Goal: Task Accomplishment & Management: Manage account settings

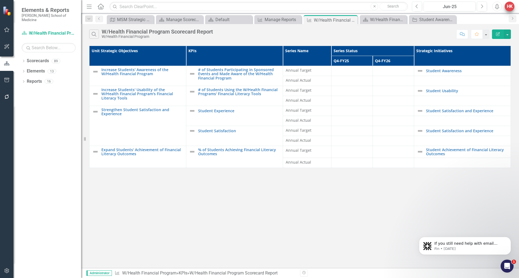
click at [462, 8] on div "HK" at bounding box center [510, 7] width 10 height 10
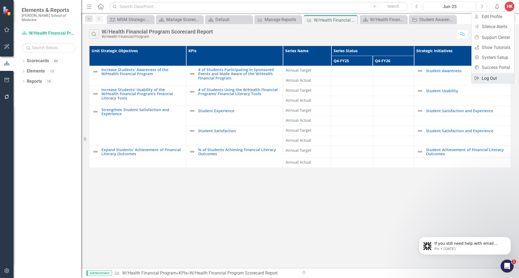
click at [462, 77] on link "Logout Log Out" at bounding box center [493, 78] width 43 height 10
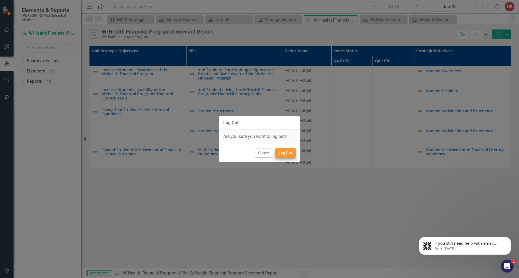
click at [286, 155] on button "Log Out" at bounding box center [285, 152] width 21 height 9
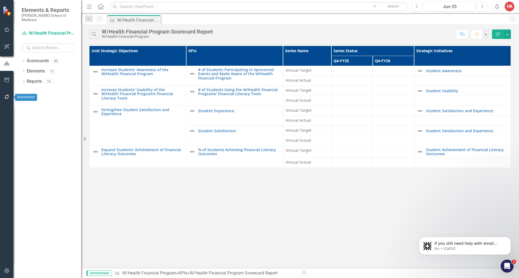
click at [6, 98] on icon "button" at bounding box center [7, 97] width 6 height 4
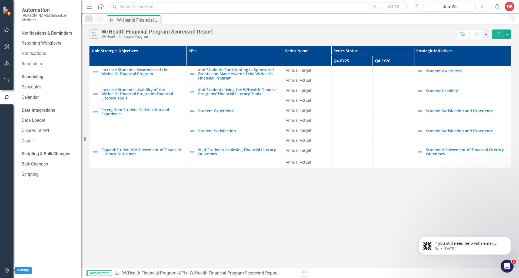
click at [7, 272] on icon "button" at bounding box center [7, 271] width 6 height 4
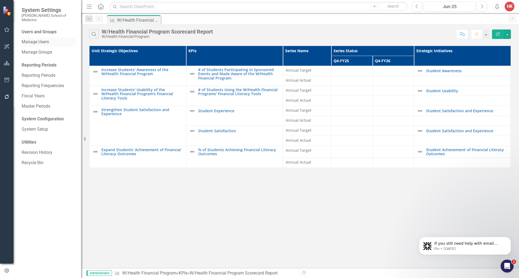
click at [39, 39] on link "Manage Users" at bounding box center [49, 42] width 54 height 6
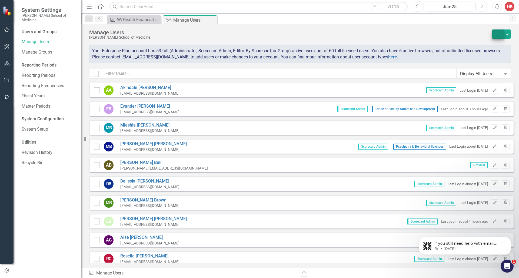
click at [495, 33] on button "Add" at bounding box center [498, 33] width 12 height 9
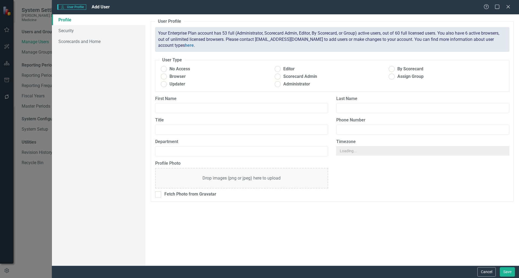
radio input "true"
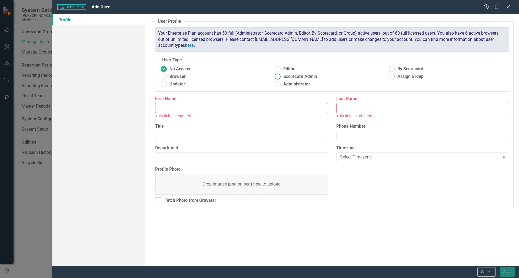
click at [307, 74] on span "Scorecard Admin" at bounding box center [300, 77] width 34 height 6
click at [282, 74] on input "Scorecard Admin" at bounding box center [278, 76] width 8 height 8
radio input "true"
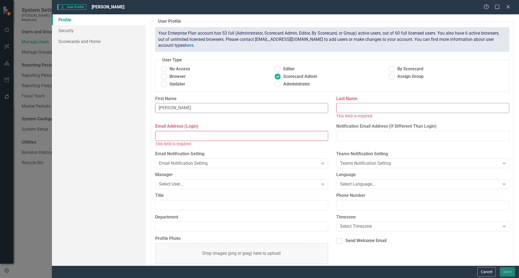
type input "Carl"
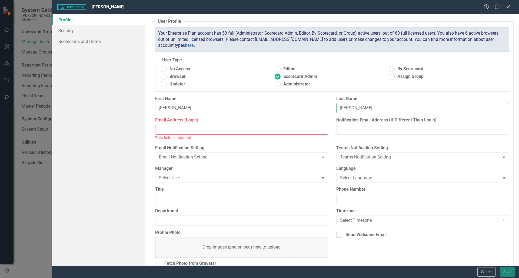
type input "Johnson"
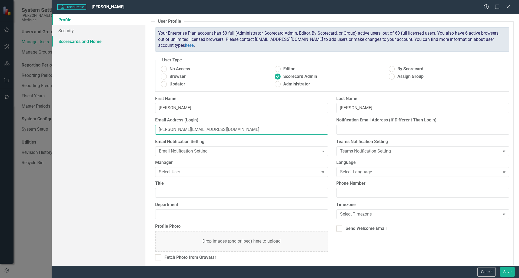
type input "carljohnson@msm.edu"
click at [69, 41] on link "Scorecards and Home" at bounding box center [99, 41] width 94 height 11
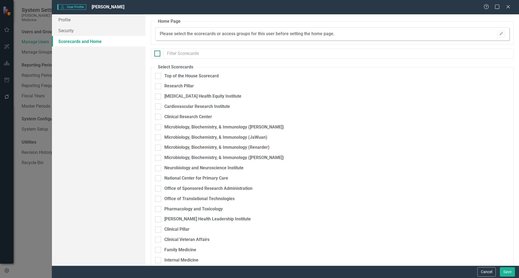
click at [156, 53] on input "checkbox" at bounding box center [156, 53] width 4 height 4
checkbox input "true"
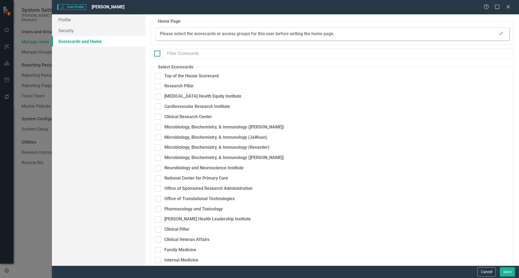
checkbox input "true"
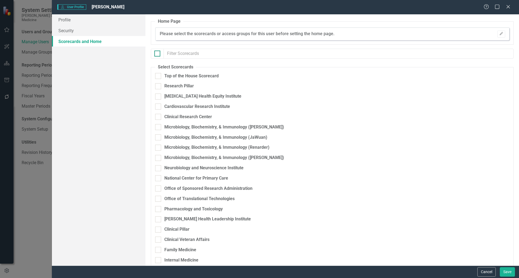
checkbox input "true"
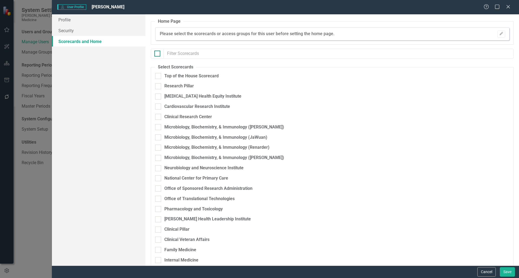
checkbox input "true"
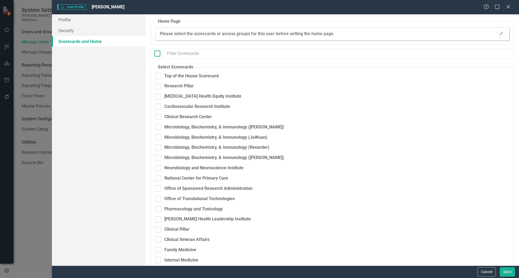
checkbox input "true"
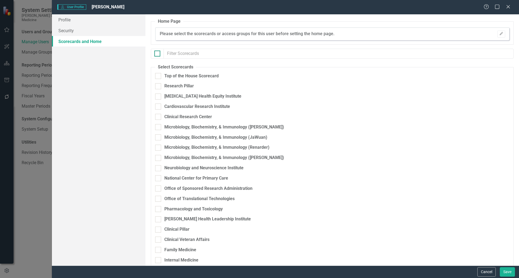
checkbox input "true"
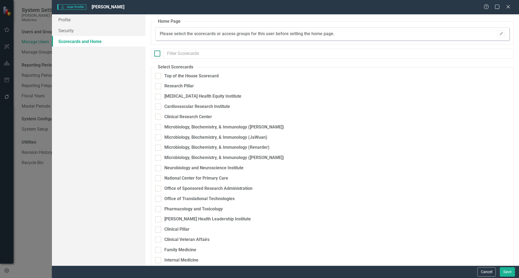
checkbox input "true"
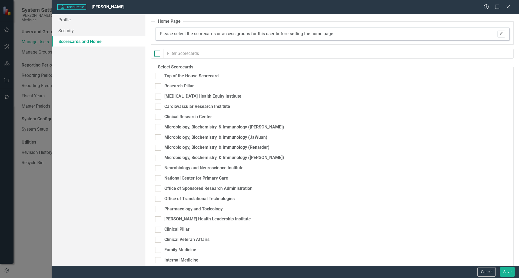
checkbox input "true"
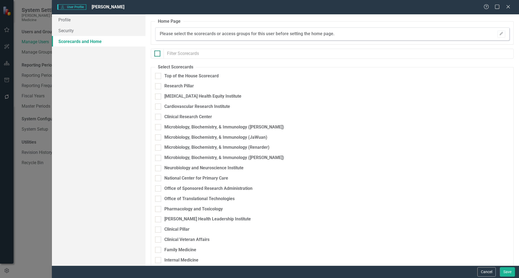
checkbox input "true"
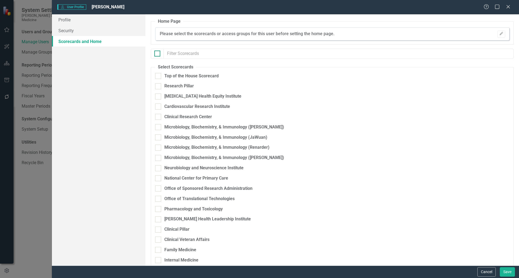
checkbox input "true"
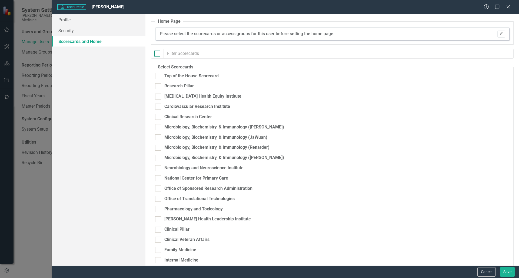
checkbox input "true"
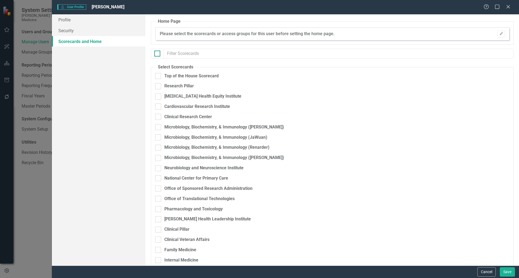
checkbox input "true"
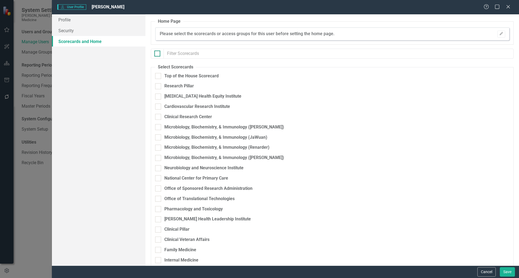
checkbox input "true"
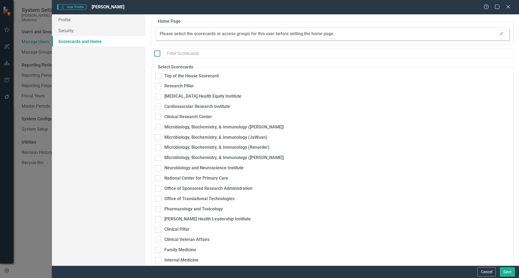
checkbox input "true"
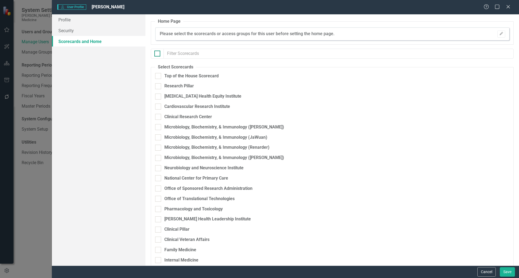
checkbox input "true"
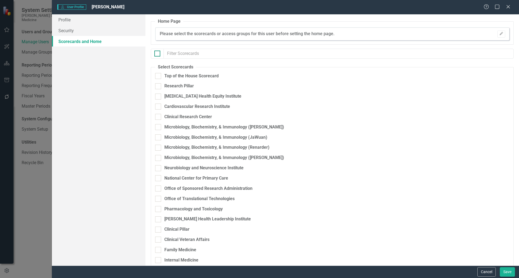
checkbox input "true"
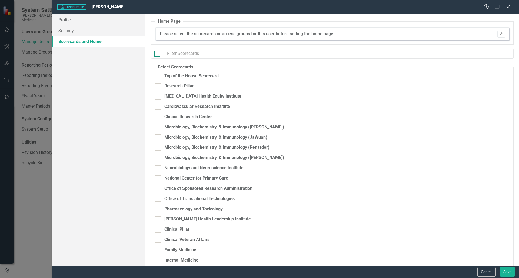
checkbox input "true"
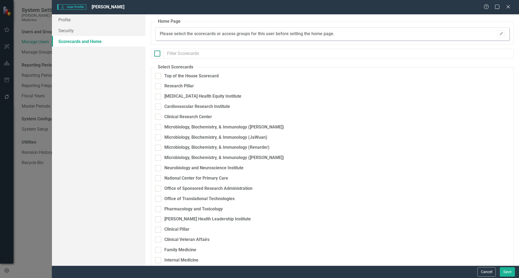
checkbox input "true"
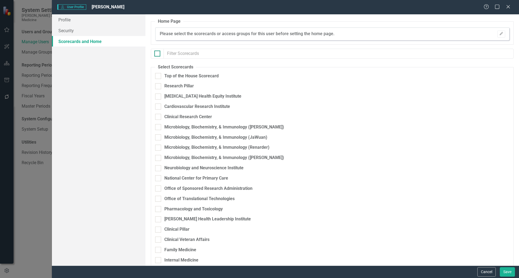
checkbox input "true"
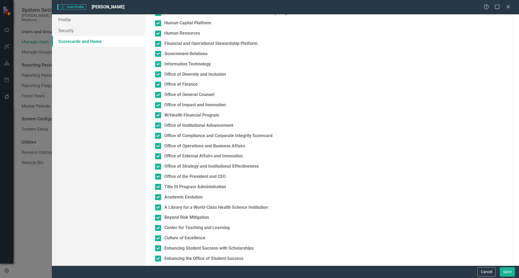
scroll to position [701, 0]
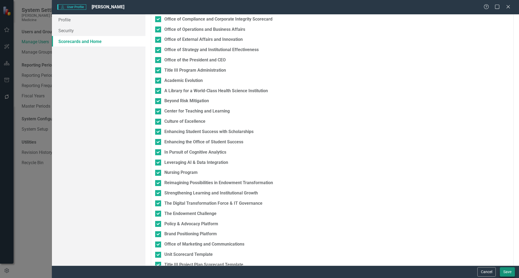
click at [506, 272] on button "Save" at bounding box center [507, 271] width 15 height 9
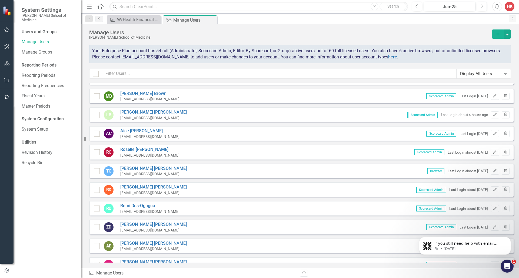
scroll to position [0, 0]
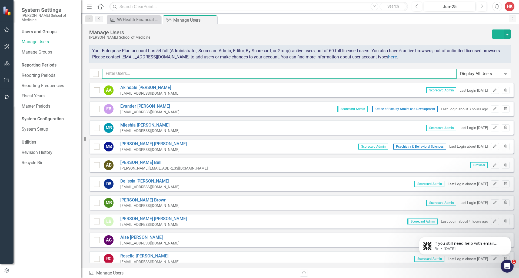
click at [131, 74] on input "text" at bounding box center [279, 74] width 355 height 10
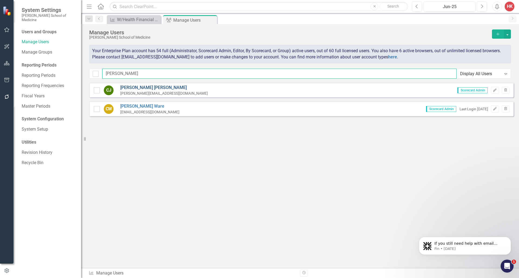
type input "Carl"
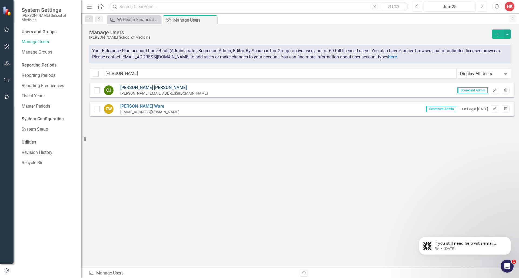
click at [137, 89] on link "Carl Johnson" at bounding box center [164, 88] width 88 height 6
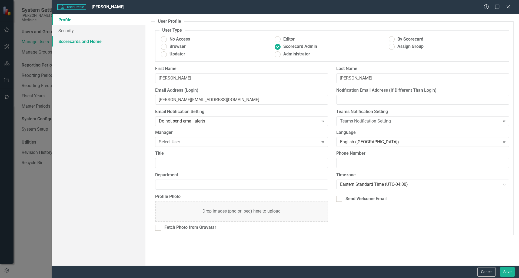
click at [86, 40] on link "Scorecards and Home" at bounding box center [99, 41] width 94 height 11
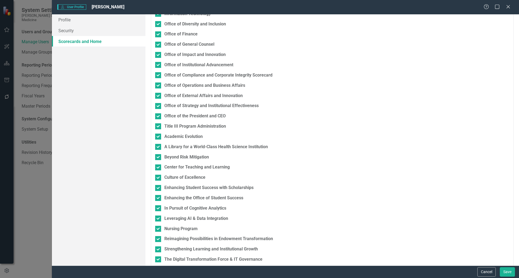
scroll to position [701, 0]
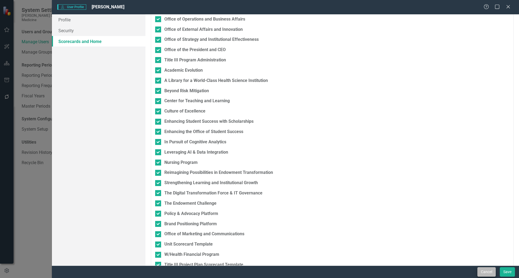
click at [493, 273] on button "Cancel" at bounding box center [487, 271] width 18 height 9
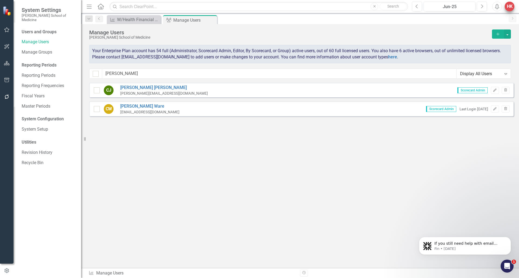
click at [511, 9] on div "HK" at bounding box center [510, 7] width 10 height 10
click at [497, 79] on link "Logout Log Out" at bounding box center [493, 78] width 43 height 10
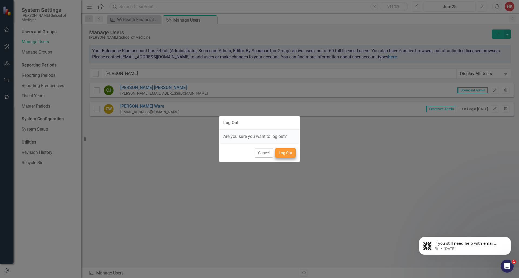
click at [290, 155] on button "Log Out" at bounding box center [285, 152] width 21 height 9
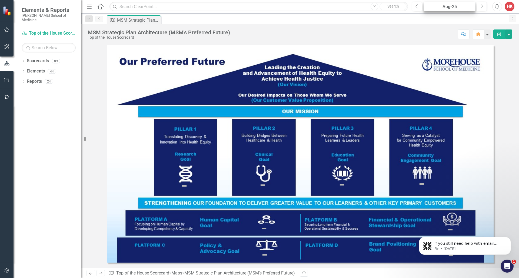
click at [456, 7] on div "Aug-25" at bounding box center [450, 7] width 48 height 6
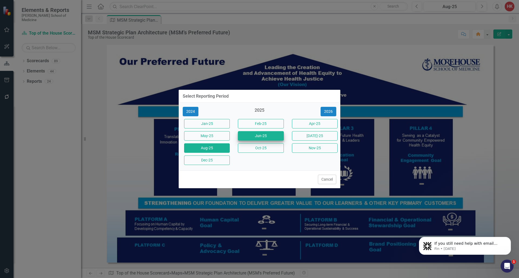
click at [264, 136] on button "Jun-25" at bounding box center [261, 135] width 46 height 9
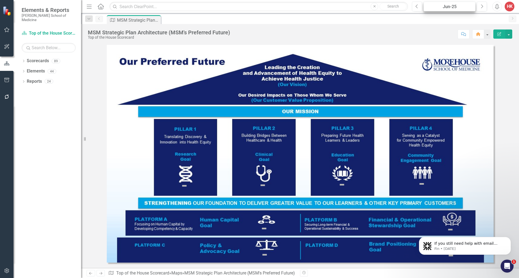
click at [455, 7] on div "Jun-25" at bounding box center [450, 7] width 48 height 6
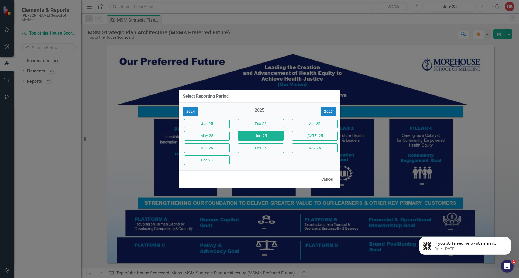
click at [446, 26] on div "Select Reporting Period 2024 2025 2026 Jan-25 Feb-25 Apr-25 May-25 Jun-25 Jul-2…" at bounding box center [259, 139] width 519 height 278
click at [331, 181] on button "Cancel" at bounding box center [327, 179] width 18 height 9
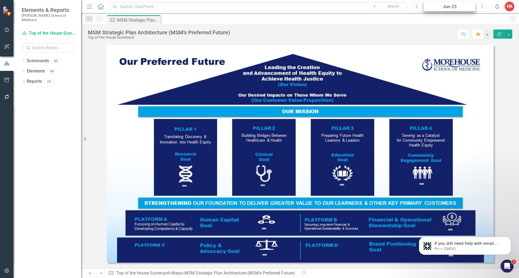
click at [449, 6] on div "Jun-25" at bounding box center [450, 7] width 48 height 6
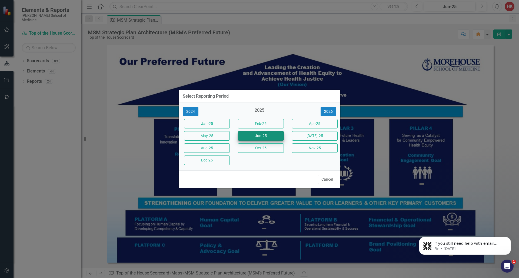
click at [262, 137] on button "Jun-25" at bounding box center [261, 135] width 46 height 9
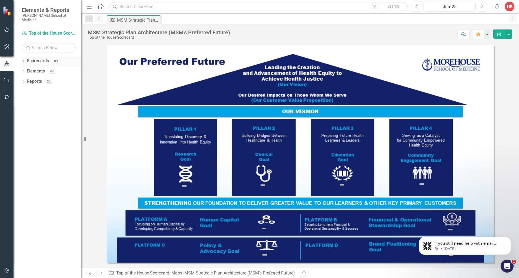
click at [36, 58] on link "Scorecards" at bounding box center [38, 61] width 22 height 6
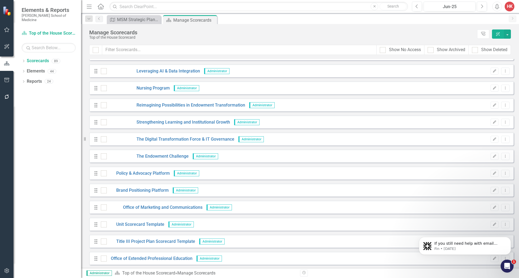
scroll to position [1307, 0]
click at [149, 190] on link "Brand Positioning Platform" at bounding box center [138, 190] width 62 height 6
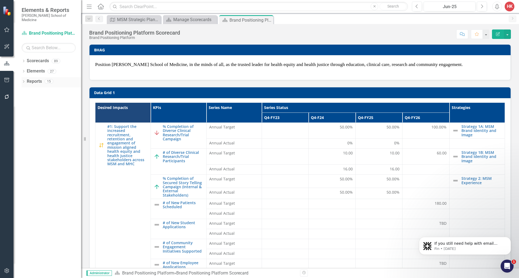
click at [32, 79] on link "Reports" at bounding box center [34, 81] width 15 height 6
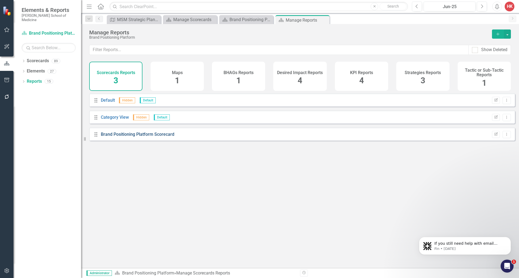
click at [160, 136] on link "Brand Positioning Platform Scorecard" at bounding box center [138, 134] width 74 height 5
click at [176, 79] on span "1" at bounding box center [177, 80] width 5 height 9
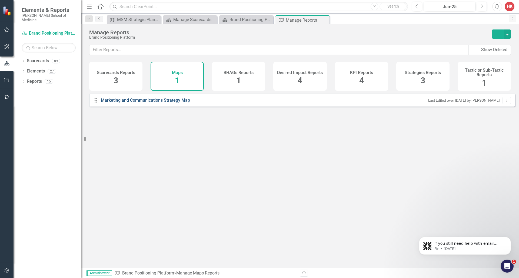
click at [153, 104] on link "Marketing and Communications Strategy Map" at bounding box center [146, 100] width 91 height 6
click at [121, 68] on div "Scorecards Reports 3" at bounding box center [115, 76] width 53 height 29
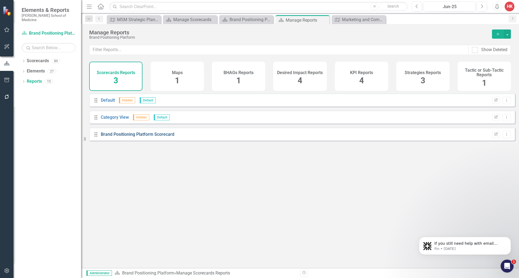
click at [144, 137] on link "Brand Positioning Platform Scorecard" at bounding box center [138, 134] width 74 height 5
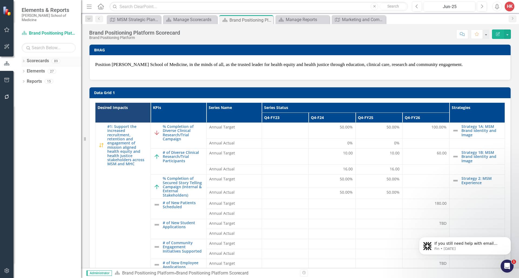
click at [44, 58] on link "Scorecards" at bounding box center [38, 61] width 22 height 6
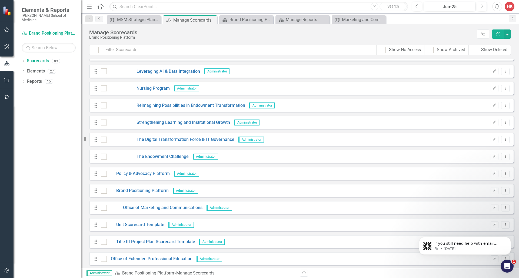
scroll to position [1307, 0]
click at [170, 207] on link "Office of Marketing and Communications" at bounding box center [155, 207] width 96 height 6
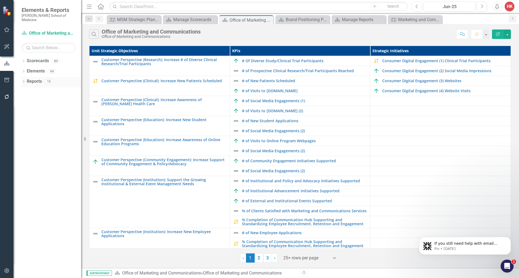
click at [33, 78] on link "Reports" at bounding box center [34, 81] width 15 height 6
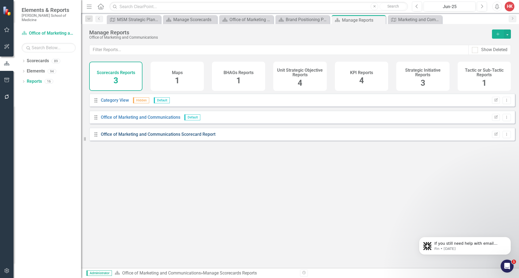
click at [161, 137] on link "Office of Marketing and Communications Scorecard Report" at bounding box center [158, 134] width 115 height 5
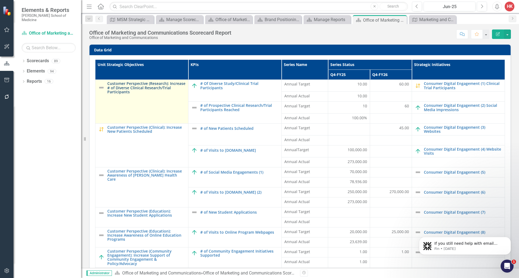
click at [135, 90] on link "Customer Perspective (Research): Increase # of Diverse Clinical Research/Trial …" at bounding box center [146, 87] width 78 height 12
click at [135, 87] on link "Customer Perspective (Research): Increase # of Diverse Clinical Research/Trial …" at bounding box center [146, 87] width 78 height 12
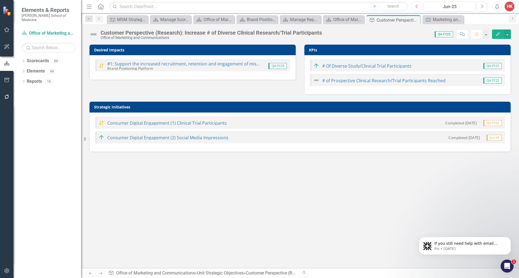
click at [101, 67] on img at bounding box center [101, 65] width 6 height 6
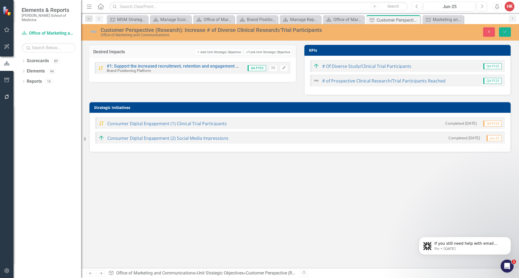
click at [101, 68] on img at bounding box center [101, 68] width 6 height 6
click at [493, 32] on button "Close" at bounding box center [489, 31] width 12 height 9
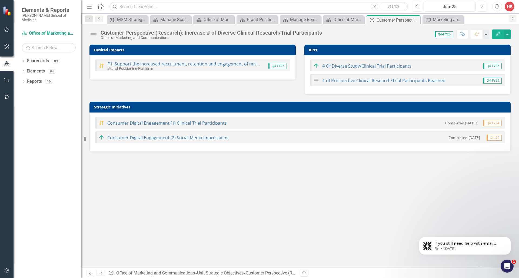
click at [94, 35] on img at bounding box center [93, 34] width 9 height 9
click at [94, 34] on img at bounding box center [93, 34] width 9 height 9
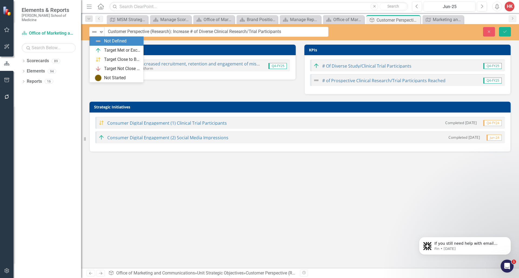
click at [94, 34] on img at bounding box center [94, 32] width 6 height 6
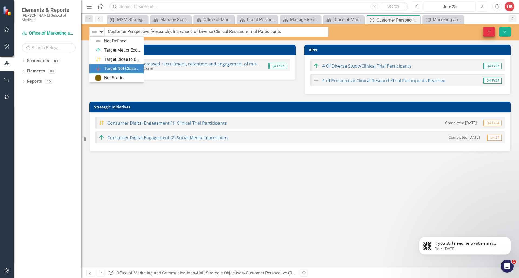
click at [490, 34] on button "Close" at bounding box center [489, 31] width 12 height 9
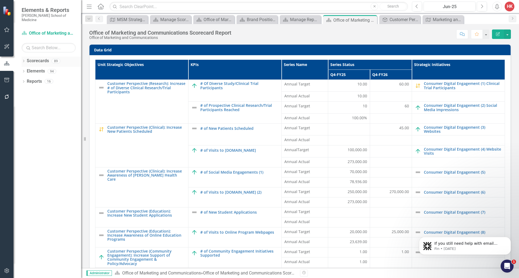
click at [34, 58] on link "Scorecards" at bounding box center [38, 61] width 22 height 6
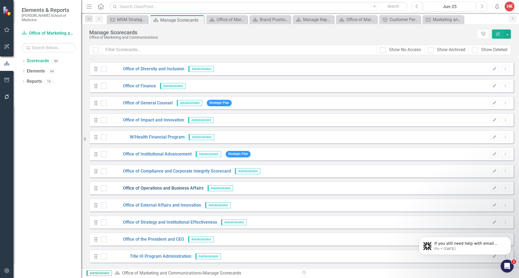
scroll to position [962, 0]
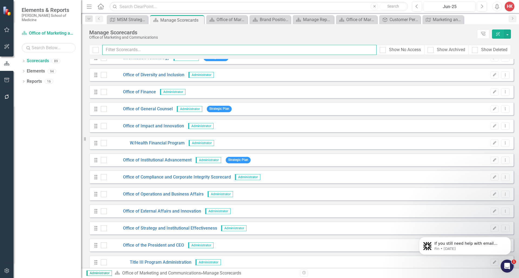
click at [130, 49] on input "text" at bounding box center [239, 50] width 274 height 10
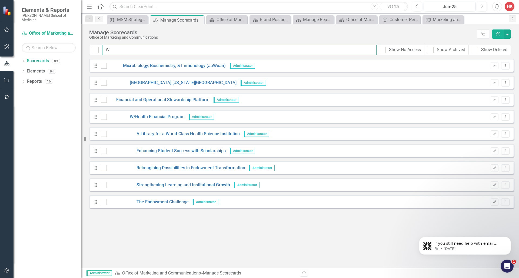
scroll to position [0, 0]
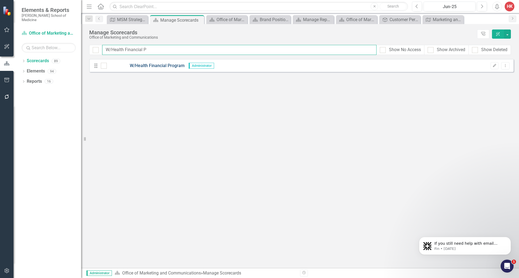
type input "W/Health Financial P"
click at [154, 66] on link "W/Health Financial Program" at bounding box center [146, 66] width 78 height 6
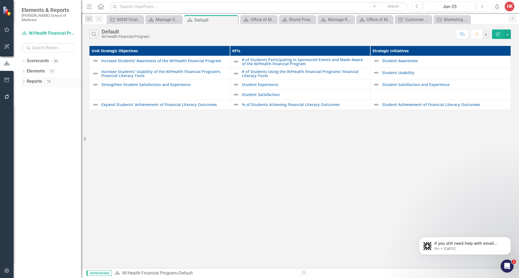
click at [38, 78] on link "Reports" at bounding box center [34, 81] width 15 height 6
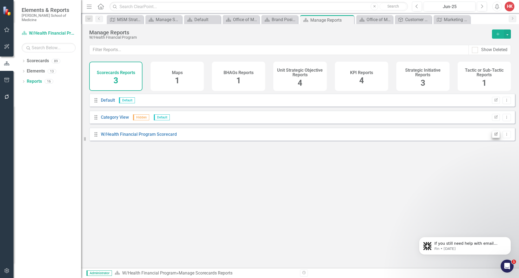
click at [494, 136] on icon "Edit Report" at bounding box center [496, 134] width 4 height 3
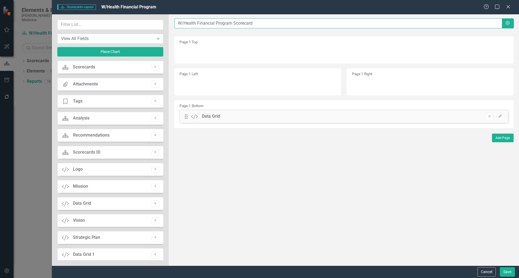
drag, startPoint x: 215, startPoint y: 22, endPoint x: 218, endPoint y: 17, distance: 5.9
click at [215, 23] on input "W/Health Financial Program Scorecard" at bounding box center [338, 23] width 328 height 10
type input "W/Health Financial Wealth Building Program Scorecard"
click at [509, 274] on button "Save" at bounding box center [507, 271] width 15 height 9
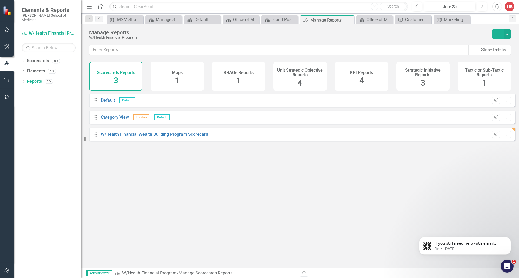
click at [369, 79] on div "KPI Reports 4" at bounding box center [361, 76] width 53 height 29
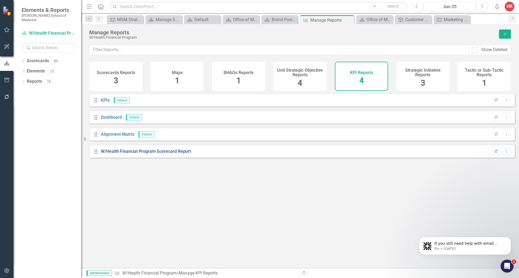
click at [167, 154] on link "W/Health Financial Program Scorecard Report" at bounding box center [146, 151] width 90 height 5
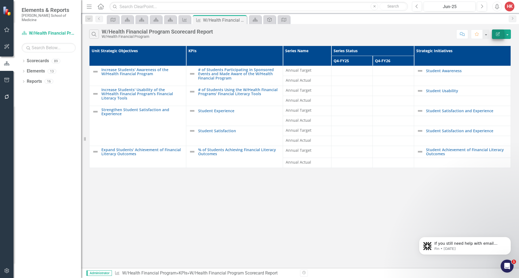
click at [497, 35] on icon "Edit Report" at bounding box center [498, 34] width 5 height 4
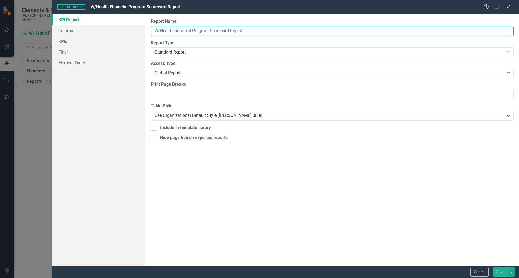
drag, startPoint x: 193, startPoint y: 30, endPoint x: 194, endPoint y: 24, distance: 6.0
click at [193, 30] on input "W/Health Financial Program Scorecard Report" at bounding box center [332, 31] width 363 height 10
type input "W/Health Financial Wealth Building Program Scorecard Report"
click at [500, 273] on button "Save" at bounding box center [500, 271] width 15 height 9
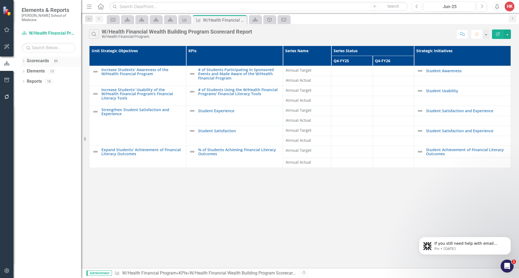
click at [34, 58] on link "Scorecards" at bounding box center [38, 61] width 22 height 6
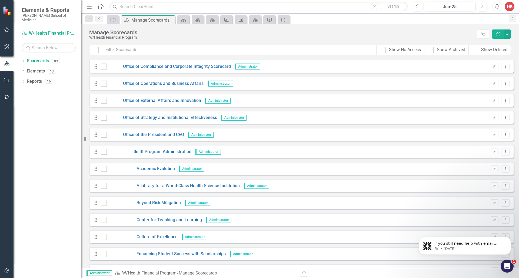
scroll to position [910, 0]
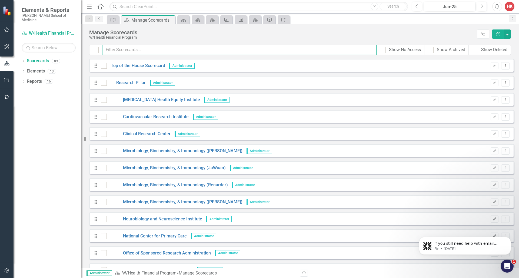
click at [129, 47] on input "text" at bounding box center [239, 50] width 274 height 10
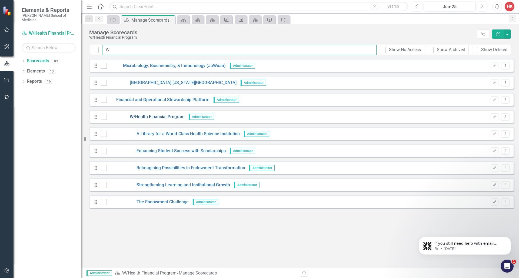
type input "W"
click at [141, 117] on link "W/Health Financial Program" at bounding box center [146, 117] width 78 height 6
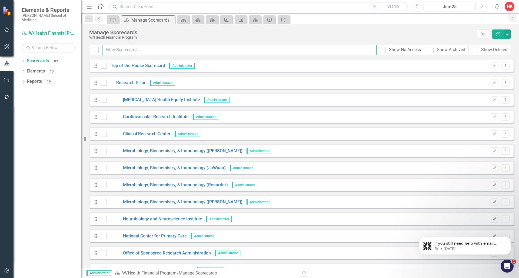
click at [128, 49] on input "text" at bounding box center [239, 50] width 274 height 10
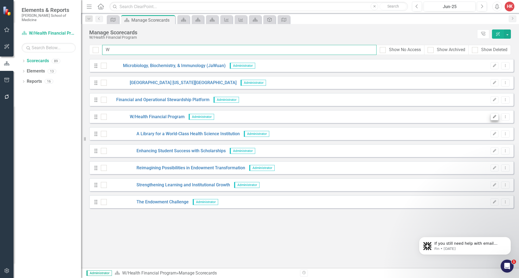
type input "W"
click at [495, 118] on icon "Edit" at bounding box center [495, 116] width 4 height 3
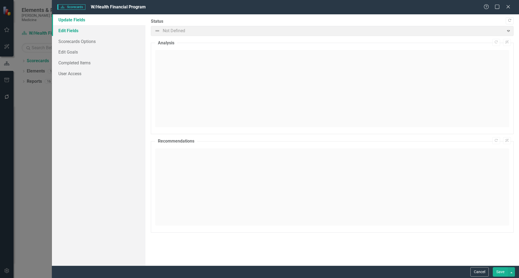
click at [72, 31] on link "Edit Fields" at bounding box center [99, 30] width 94 height 11
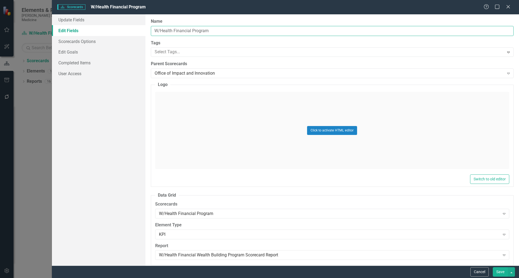
click at [193, 31] on input "W/Health Financial Program" at bounding box center [332, 31] width 363 height 10
click at [213, 33] on input "W/Health Financial Wealth Building Program" at bounding box center [332, 31] width 363 height 10
click at [211, 32] on input "W/Health Financial Wealth Building Program" at bounding box center [332, 31] width 363 height 10
drag, startPoint x: 222, startPoint y: 30, endPoint x: 206, endPoint y: 31, distance: 16.2
click at [206, 31] on input "W/Health Financial Wealth Building Program" at bounding box center [332, 31] width 363 height 10
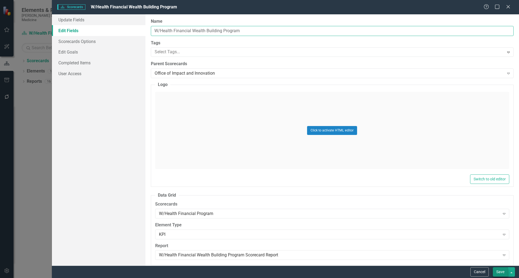
type input "W/Health Financial Wealth Building Program"
click at [500, 276] on button "Save" at bounding box center [500, 271] width 15 height 9
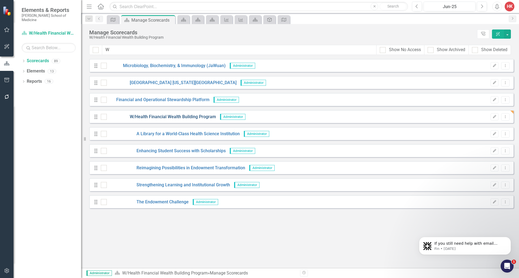
click at [175, 117] on link "W/Health Financial Wealth Building Program" at bounding box center [161, 117] width 109 height 6
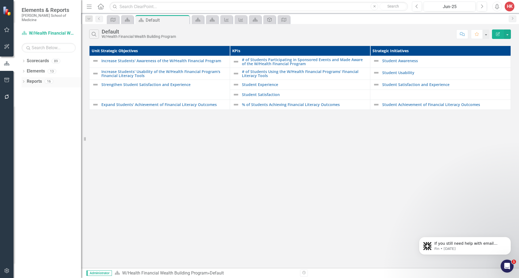
click at [37, 78] on link "Reports" at bounding box center [34, 81] width 15 height 6
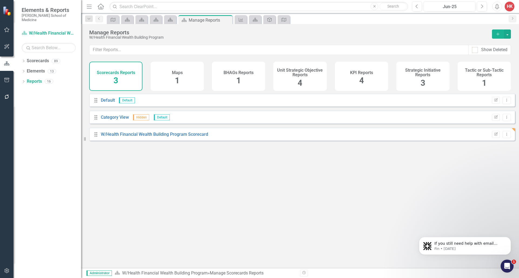
click at [356, 75] on div "KPI Reports 4" at bounding box center [361, 76] width 53 height 29
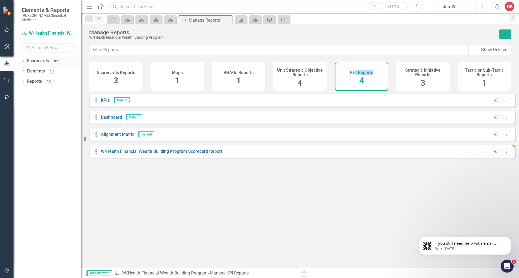
click at [35, 58] on link "Scorecards" at bounding box center [38, 61] width 22 height 6
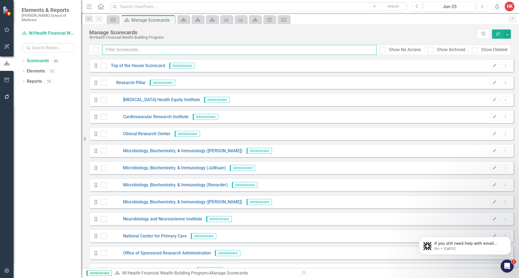
click at [129, 50] on input "text" at bounding box center [239, 50] width 274 height 10
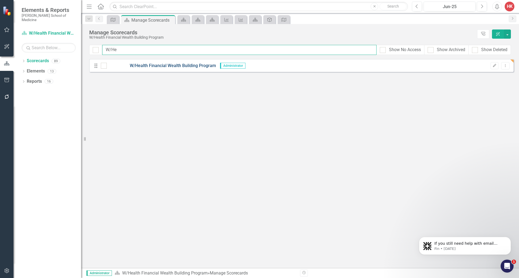
type input "W/He"
click at [179, 66] on link "W/Health Financial Wealth Building Program" at bounding box center [161, 66] width 109 height 6
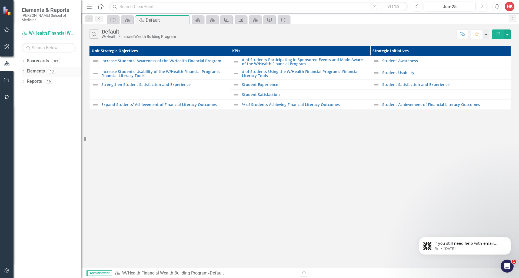
click at [34, 68] on link "Elements" at bounding box center [36, 71] width 18 height 6
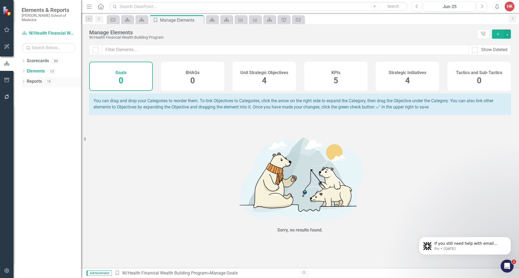
click at [34, 78] on link "Reports" at bounding box center [34, 81] width 15 height 6
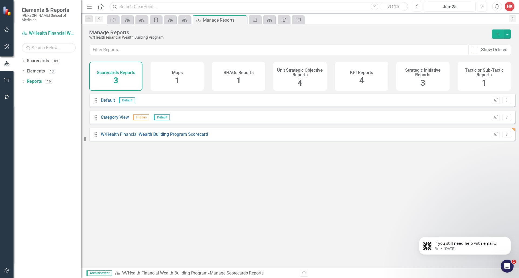
click at [178, 73] on h4 "Maps" at bounding box center [177, 72] width 11 height 5
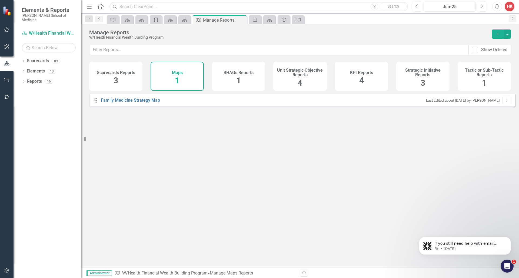
click at [119, 75] on div "Scorecards Reports 3" at bounding box center [115, 76] width 53 height 29
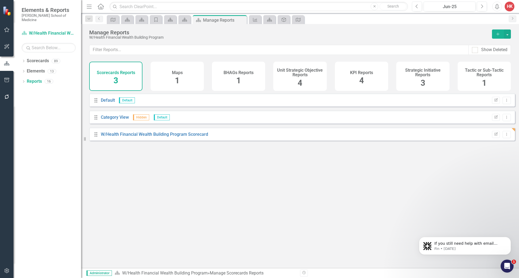
click at [181, 81] on div "Maps 1" at bounding box center [177, 76] width 53 height 29
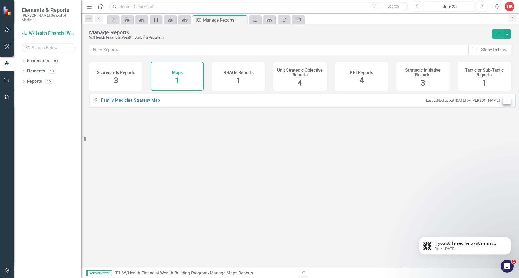
click at [505, 102] on icon "Dropdown Menu" at bounding box center [507, 100] width 5 height 4
click at [492, 143] on link "Trash Delete Map" at bounding box center [485, 143] width 43 height 10
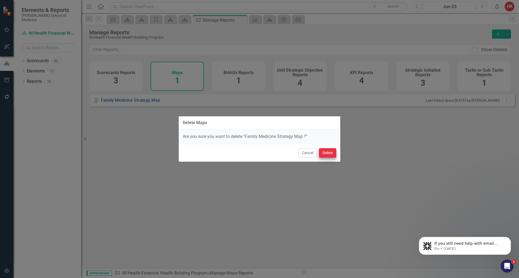
click at [332, 152] on button "Delete" at bounding box center [327, 152] width 17 height 9
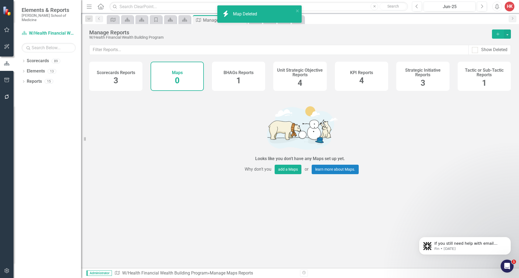
click at [127, 76] on div "Scorecards Reports 3" at bounding box center [115, 76] width 53 height 29
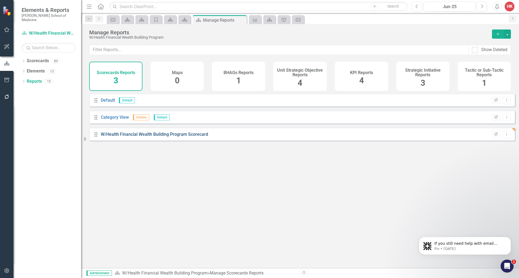
click at [153, 137] on link "W/Health Financial Wealth Building Program Scorecard" at bounding box center [154, 134] width 107 height 5
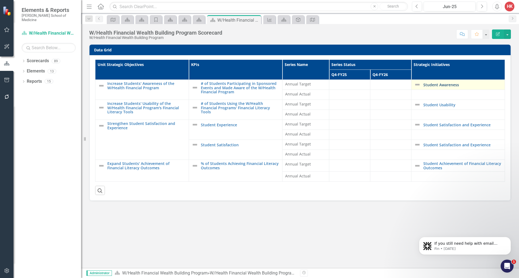
click at [447, 85] on link "Student Awareness" at bounding box center [462, 85] width 79 height 4
click at [445, 86] on link "Student Awareness" at bounding box center [462, 85] width 79 height 4
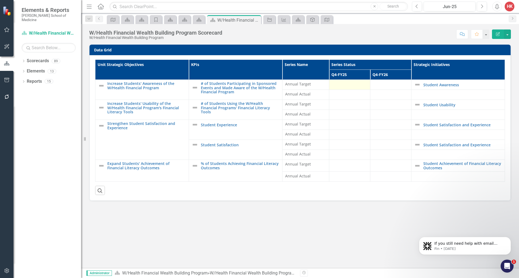
click at [356, 86] on div at bounding box center [349, 84] width 35 height 6
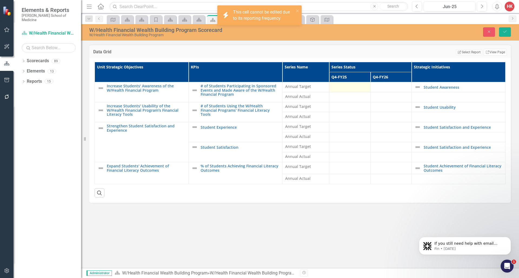
click at [356, 86] on div at bounding box center [349, 87] width 35 height 6
click at [356, 87] on div at bounding box center [349, 87] width 35 height 6
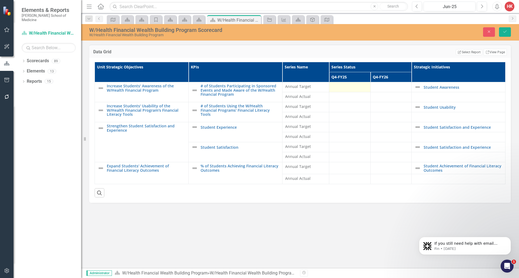
click at [356, 87] on div at bounding box center [349, 87] width 35 height 6
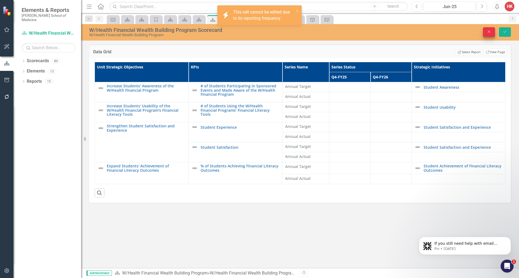
click at [489, 32] on icon "button" at bounding box center [489, 32] width 2 height 2
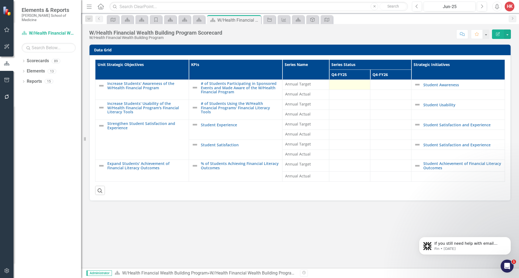
click at [355, 84] on div at bounding box center [349, 84] width 35 height 6
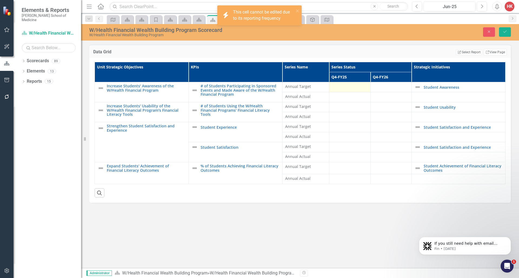
click at [355, 84] on div at bounding box center [349, 87] width 35 height 6
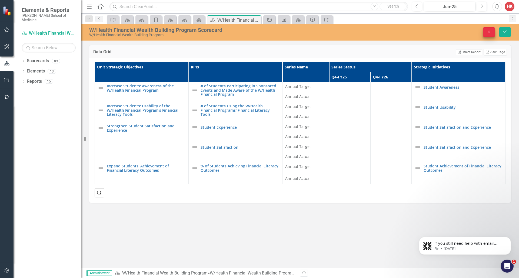
click at [489, 32] on icon "Close" at bounding box center [489, 32] width 5 height 4
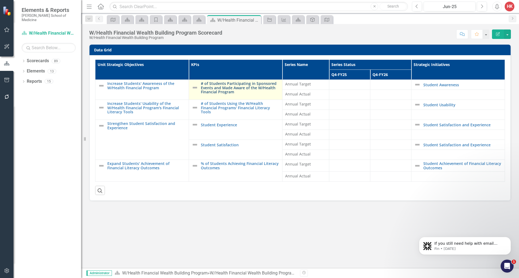
click at [247, 86] on link "# of Students Participating in Sponsored Events and Made Aware of the W/Health …" at bounding box center [240, 87] width 79 height 12
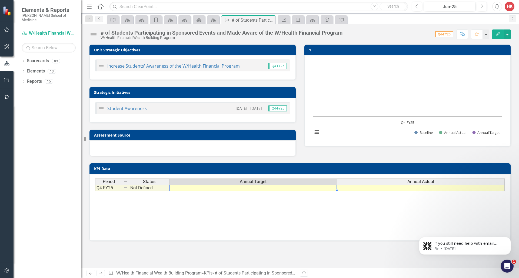
click at [275, 187] on td at bounding box center [254, 188] width 168 height 6
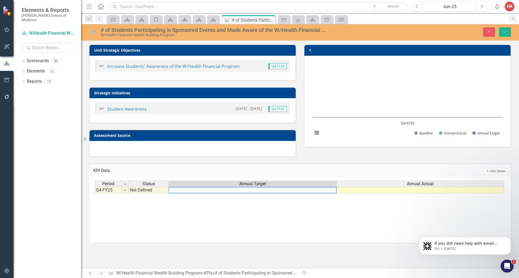
click at [275, 187] on textarea at bounding box center [253, 190] width 168 height 6
click at [491, 33] on icon "Close" at bounding box center [489, 32] width 5 height 4
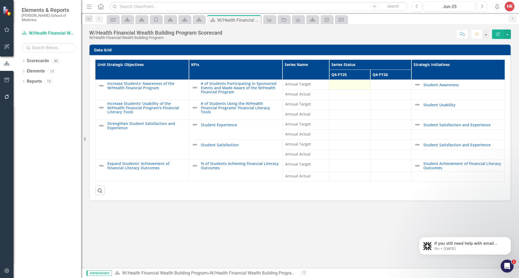
click at [337, 84] on div at bounding box center [349, 84] width 35 height 6
click at [337, 83] on div at bounding box center [349, 84] width 35 height 6
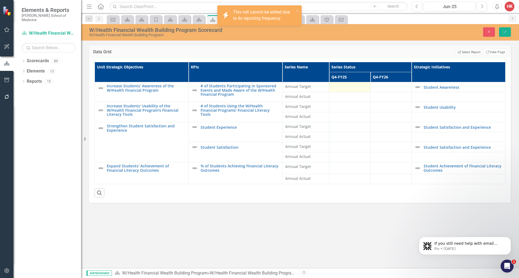
click at [337, 83] on td at bounding box center [349, 87] width 41 height 10
click at [348, 101] on td at bounding box center [349, 97] width 41 height 10
click at [349, 87] on div at bounding box center [349, 87] width 35 height 6
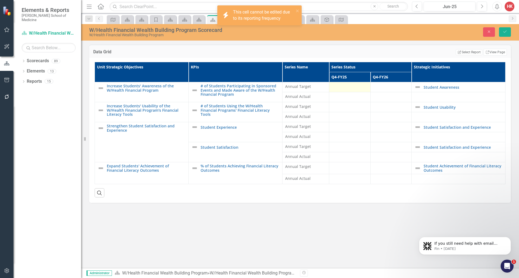
click at [349, 87] on div at bounding box center [349, 87] width 35 height 6
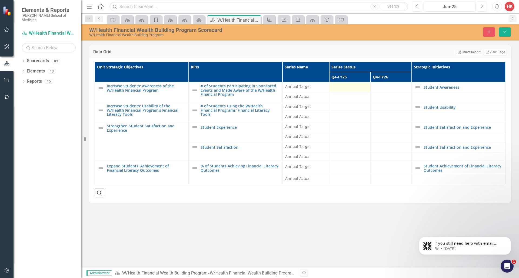
click at [349, 87] on div at bounding box center [349, 87] width 35 height 6
click at [458, 6] on div "Jun-25" at bounding box center [450, 7] width 48 height 6
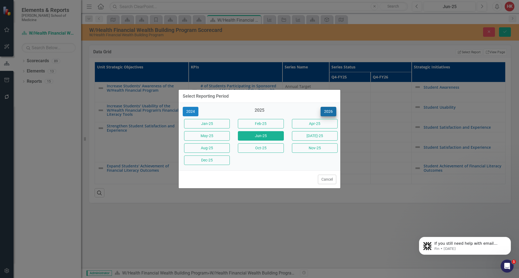
click at [332, 111] on button "2026" at bounding box center [329, 111] width 16 height 9
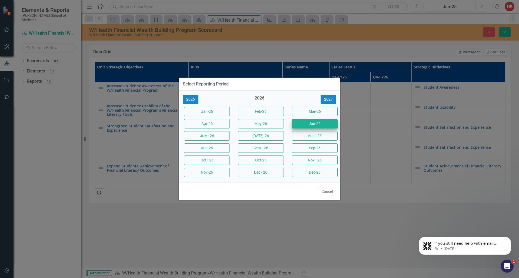
click at [318, 125] on button "Jun-26" at bounding box center [315, 123] width 46 height 9
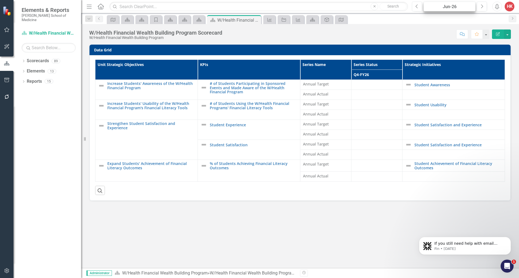
click at [460, 6] on div "Jun-26" at bounding box center [450, 7] width 48 height 6
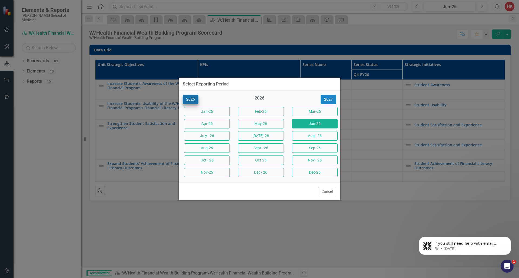
click at [193, 99] on button "2025" at bounding box center [191, 99] width 16 height 9
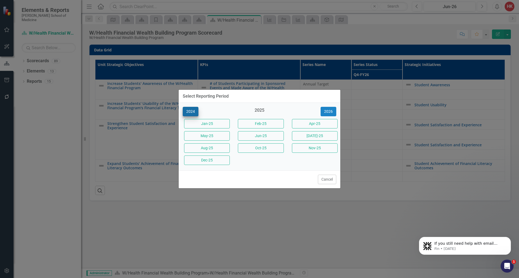
click at [191, 112] on button "2024" at bounding box center [191, 111] width 16 height 9
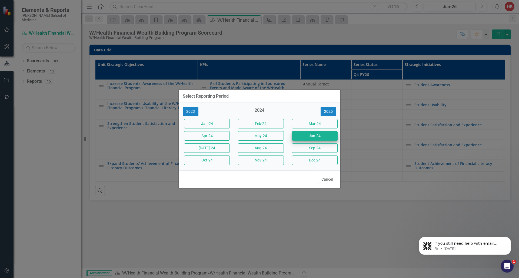
click at [312, 138] on button "Jun-24" at bounding box center [315, 135] width 46 height 9
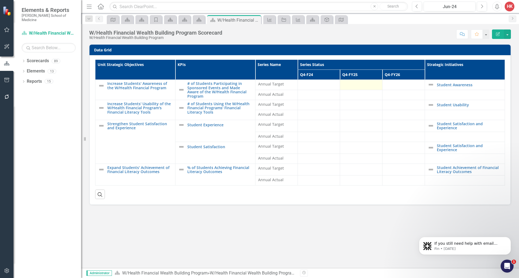
click at [370, 84] on div at bounding box center [361, 84] width 37 height 6
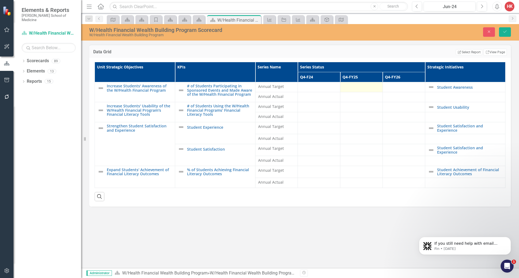
click at [370, 84] on td at bounding box center [361, 87] width 42 height 10
click at [415, 87] on div at bounding box center [404, 87] width 37 height 6
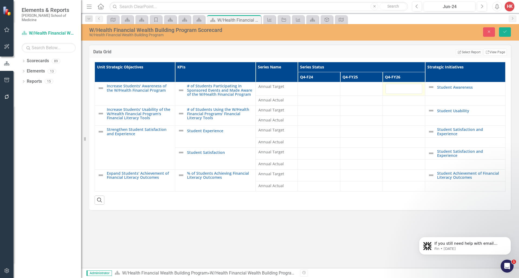
click at [415, 87] on input "number" at bounding box center [404, 89] width 37 height 10
click at [489, 33] on icon "Close" at bounding box center [489, 32] width 5 height 4
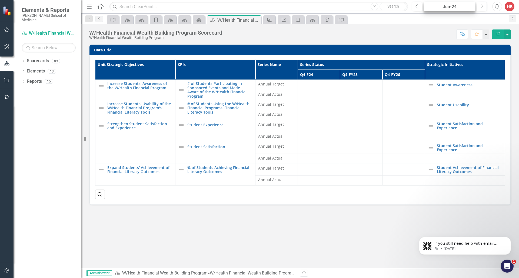
click at [455, 8] on div "Jun-24" at bounding box center [450, 7] width 48 height 6
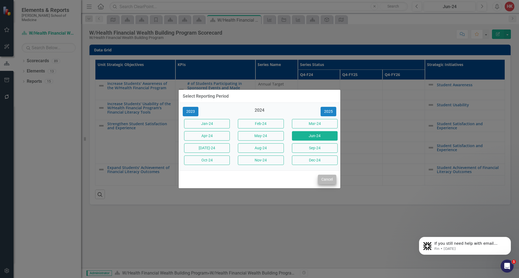
click at [332, 183] on button "Cancel" at bounding box center [327, 179] width 18 height 9
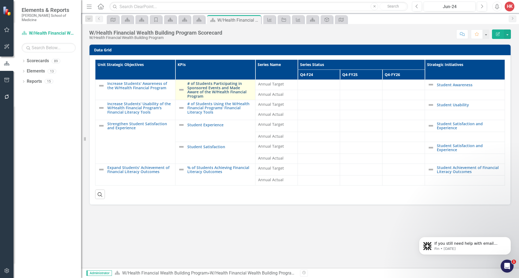
click at [219, 87] on link "# of Students Participating in Sponsored Events and Made Aware of the W/Health …" at bounding box center [219, 89] width 65 height 17
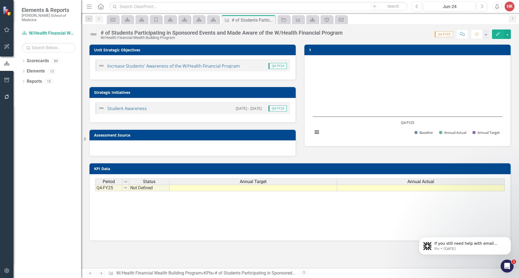
click at [262, 187] on td at bounding box center [254, 188] width 168 height 6
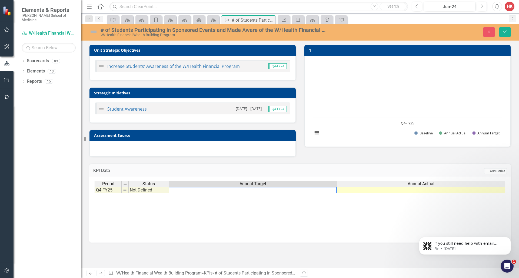
type textarea "7"
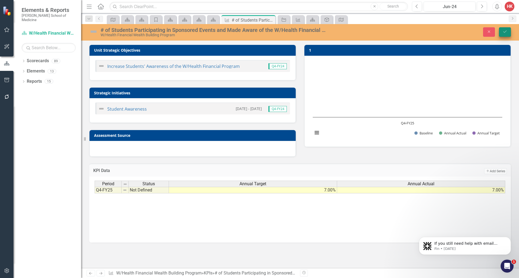
type textarea "7"
click at [507, 31] on icon "submit" at bounding box center [505, 32] width 3 height 2
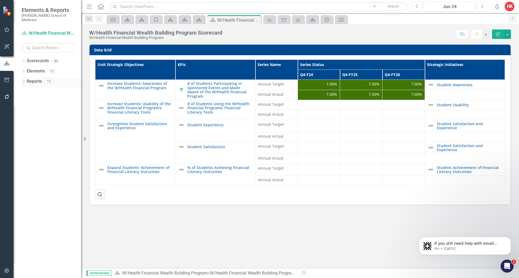
click at [36, 78] on link "Reports" at bounding box center [34, 81] width 15 height 6
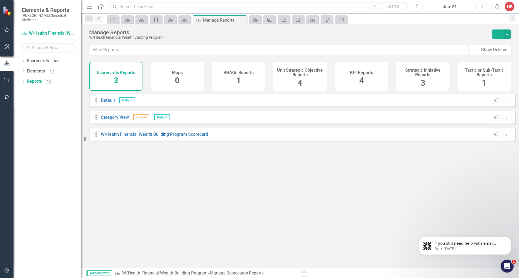
click at [360, 81] on span "4" at bounding box center [361, 80] width 5 height 9
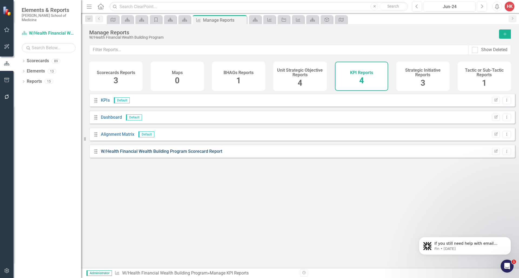
click at [207, 154] on link "W/Health Financial Wealth Building Program Scorecard Report" at bounding box center [161, 151] width 121 height 5
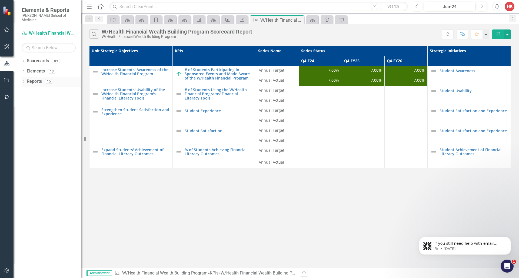
click at [35, 78] on link "Reports" at bounding box center [34, 81] width 15 height 6
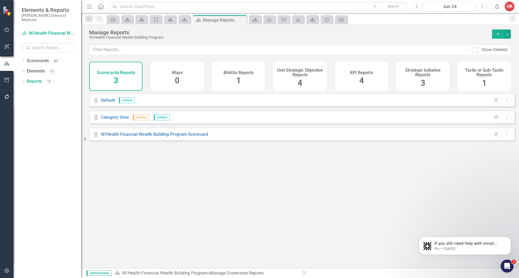
click at [374, 70] on div "KPI Reports 4" at bounding box center [361, 76] width 53 height 29
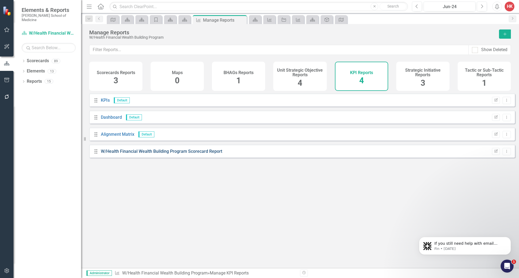
click at [196, 154] on link "W/Health Financial Wealth Building Program Scorecard Report" at bounding box center [161, 151] width 121 height 5
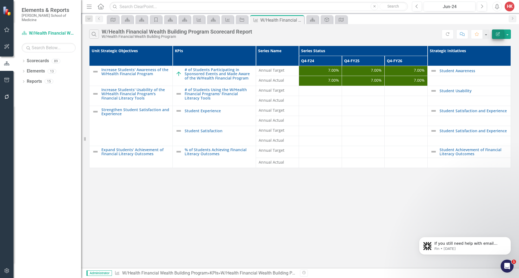
click at [497, 35] on icon "Edit Report" at bounding box center [498, 34] width 5 height 4
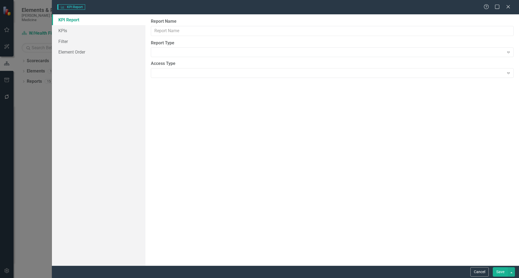
type input "W/Health Financial Wealth Building Program Scorecard Report"
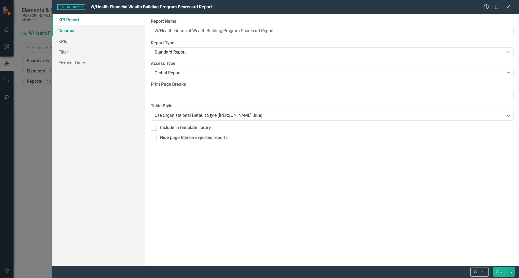
click at [68, 32] on link "Columns" at bounding box center [99, 30] width 94 height 11
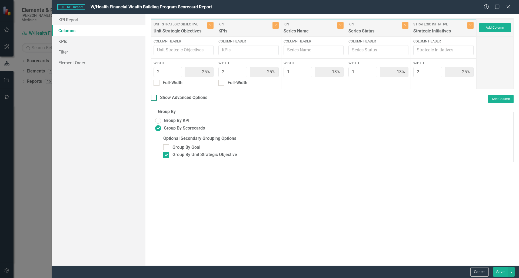
click at [183, 97] on div "Show Advanced Options" at bounding box center [183, 98] width 47 height 6
click at [154, 97] on input "Show Advanced Options" at bounding box center [153, 97] width 4 height 4
checkbox input "true"
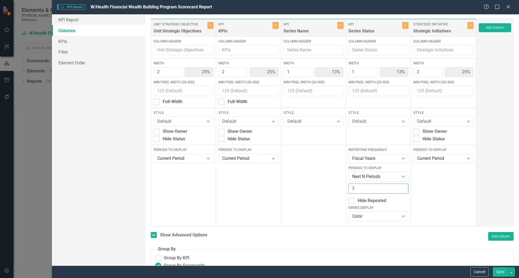
type input "2"
click at [400, 189] on input "2" at bounding box center [379, 189] width 60 height 10
click at [505, 271] on button "Save" at bounding box center [500, 271] width 15 height 9
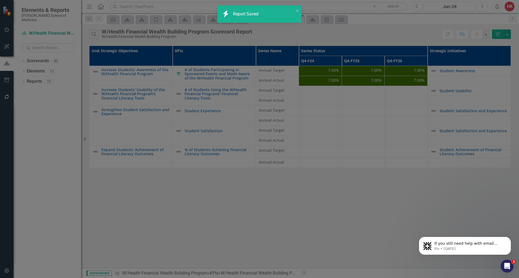
checkbox input "false"
radio input "false"
checkbox input "false"
radio input "true"
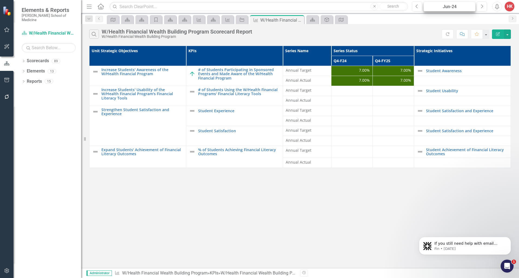
click at [468, 6] on div "Jun-24" at bounding box center [450, 7] width 48 height 6
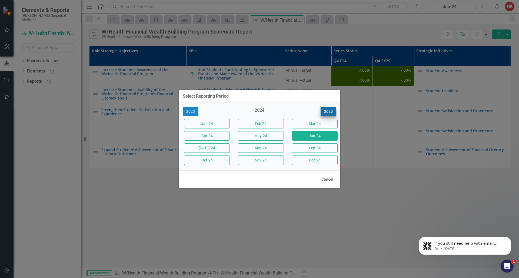
click at [331, 111] on button "2025" at bounding box center [329, 111] width 16 height 9
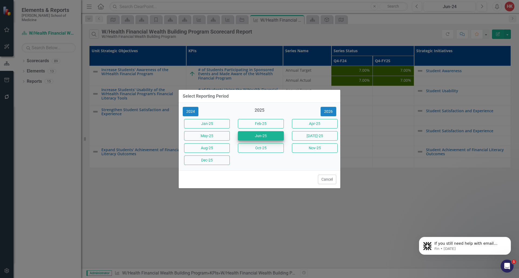
click at [270, 135] on button "Jun-25" at bounding box center [261, 135] width 46 height 9
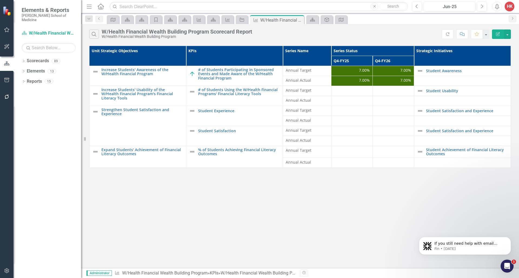
click at [358, 71] on div "7.00%" at bounding box center [352, 70] width 36 height 5
click at [358, 72] on div "7.00%" at bounding box center [352, 70] width 36 height 5
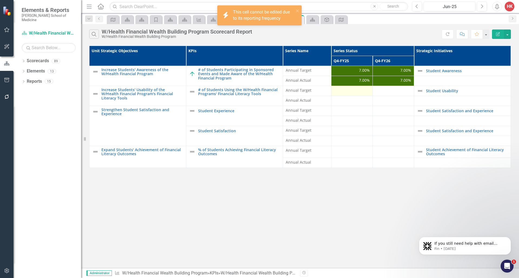
click at [354, 87] on td at bounding box center [351, 91] width 41 height 10
click at [356, 81] on div "7.00%" at bounding box center [352, 80] width 36 height 5
click at [356, 82] on div "7.00%" at bounding box center [352, 80] width 36 height 5
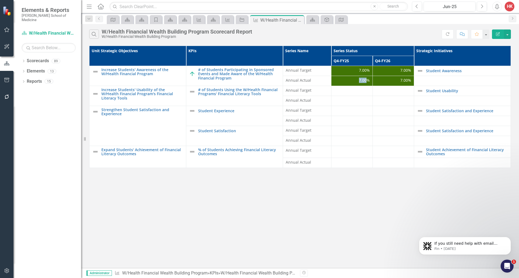
click at [356, 82] on div "7.00%" at bounding box center [352, 80] width 36 height 5
click at [365, 69] on span "7.00%" at bounding box center [364, 70] width 11 height 5
click at [365, 70] on span "7.00%" at bounding box center [364, 70] width 11 height 5
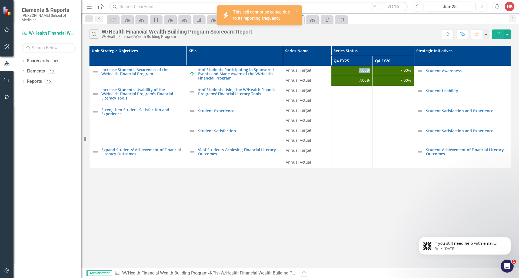
click at [365, 70] on span "7.00%" at bounding box center [364, 70] width 11 height 5
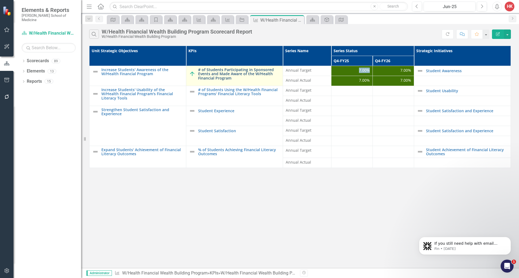
click at [240, 72] on link "# of Students Participating in Sponsored Events and Made Aware of the W/Health …" at bounding box center [239, 74] width 82 height 12
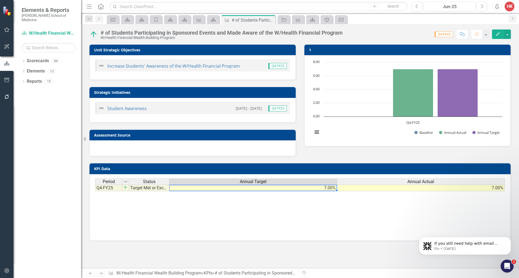
click at [322, 188] on td "7.00%" at bounding box center [254, 188] width 168 height 6
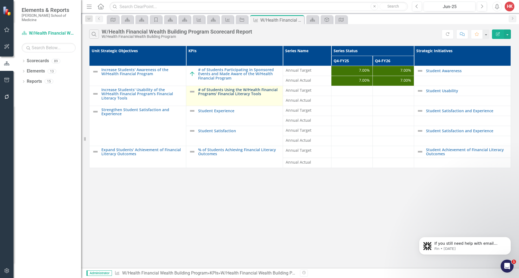
click at [231, 89] on link "# of Students Using the W/Health Financial Programs' Financial Literacy Tools" at bounding box center [239, 92] width 82 height 8
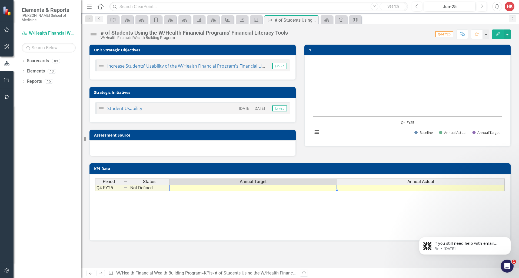
click at [253, 187] on td at bounding box center [254, 188] width 168 height 6
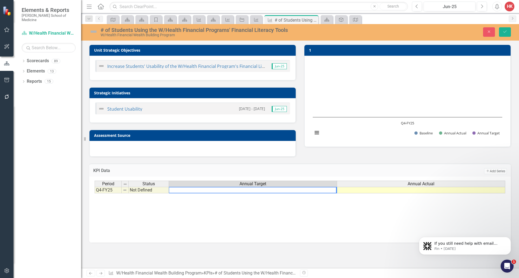
click at [253, 187] on textarea at bounding box center [253, 190] width 168 height 6
click at [454, 8] on div "Jun-25" at bounding box center [450, 7] width 48 height 6
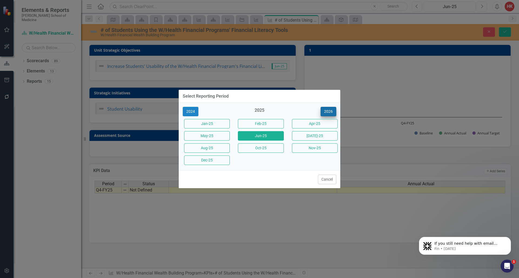
click at [329, 111] on button "2026" at bounding box center [329, 111] width 16 height 9
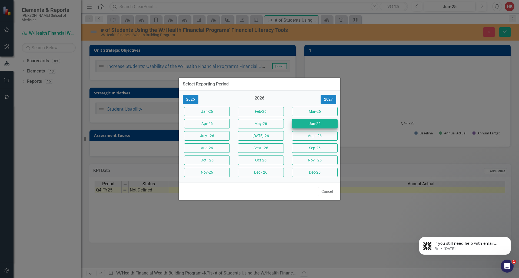
click at [307, 121] on button "Jun-26" at bounding box center [315, 123] width 46 height 9
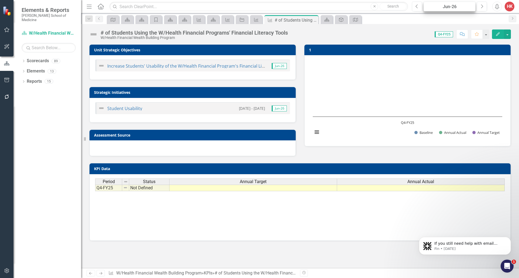
click at [448, 7] on div "Jun-26" at bounding box center [450, 7] width 48 height 6
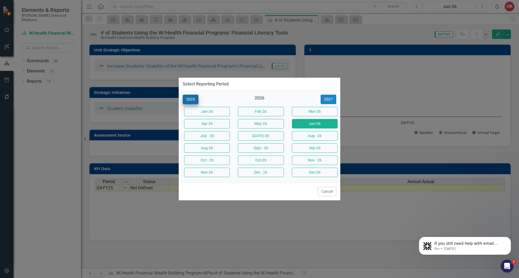
click at [191, 101] on button "2025" at bounding box center [191, 99] width 16 height 9
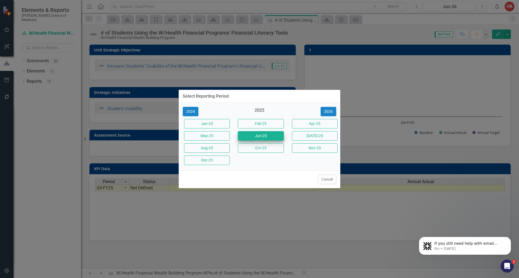
click at [263, 137] on button "Jun-25" at bounding box center [261, 135] width 46 height 9
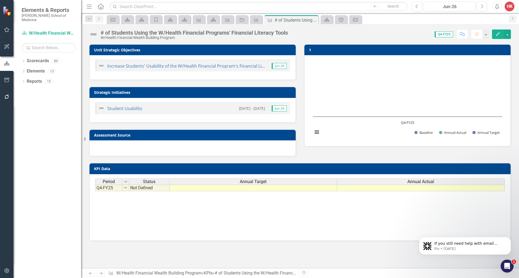
click at [279, 187] on td at bounding box center [254, 188] width 168 height 6
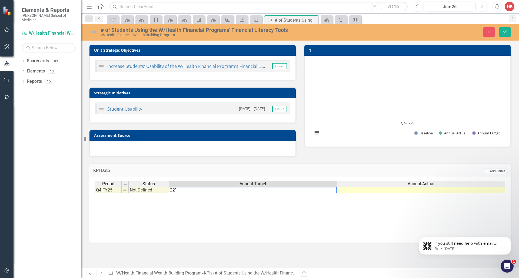
type textarea "22"
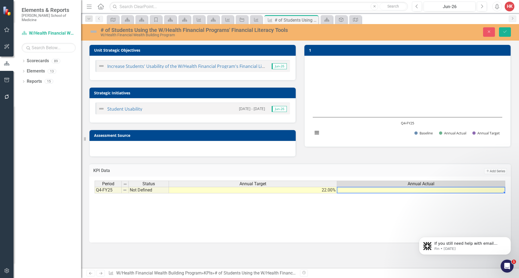
click at [315, 191] on td "22.00%" at bounding box center [253, 190] width 168 height 6
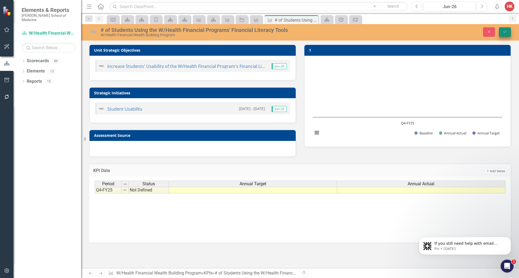
click at [503, 34] on button "Save" at bounding box center [505, 31] width 12 height 9
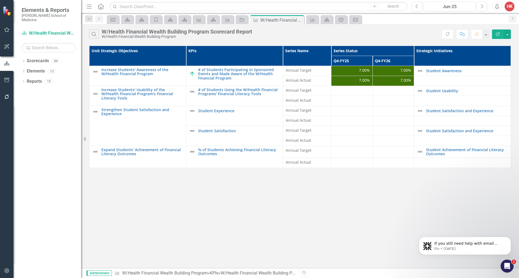
click at [365, 82] on span "7.00%" at bounding box center [364, 80] width 11 height 5
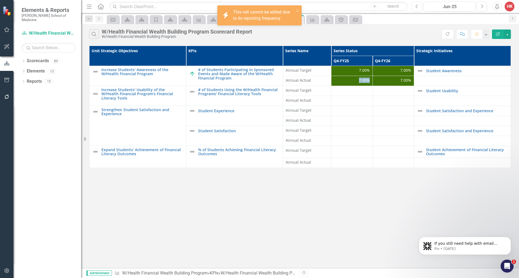
click at [365, 82] on span "7.00%" at bounding box center [364, 80] width 11 height 5
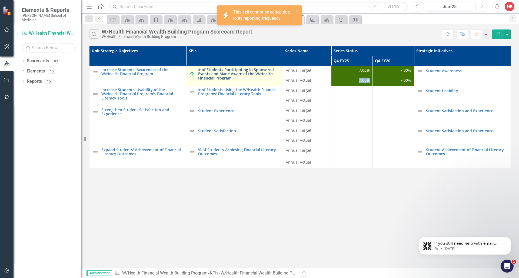
click at [246, 71] on link "# of Students Participating in Sponsored Events and Made Aware of the W/Health …" at bounding box center [239, 74] width 82 height 12
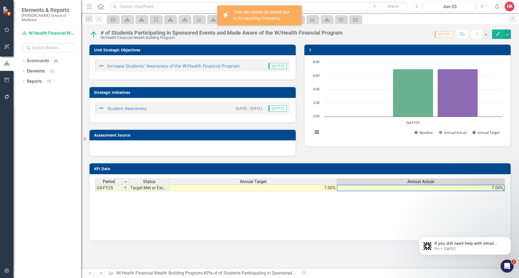
click at [413, 186] on td "7.00%" at bounding box center [421, 188] width 168 height 6
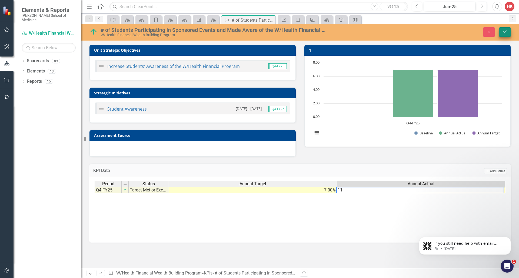
type textarea "11"
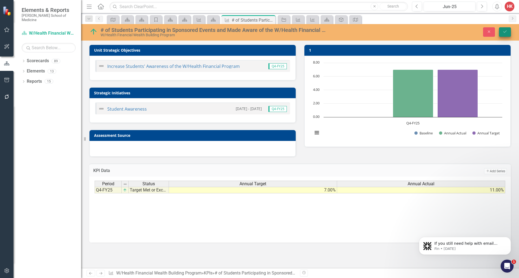
click at [508, 32] on button "Save" at bounding box center [505, 31] width 12 height 9
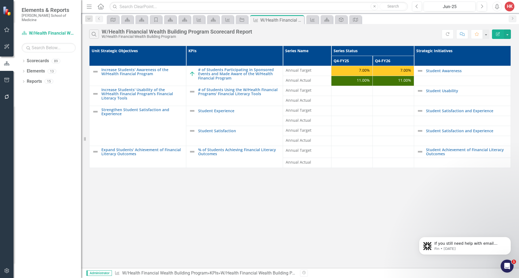
click at [409, 71] on span "7.00%" at bounding box center [405, 70] width 11 height 5
click at [496, 35] on icon "Edit Report" at bounding box center [498, 34] width 5 height 4
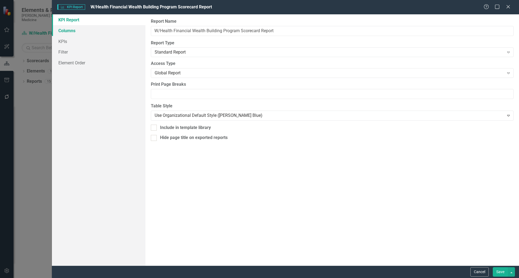
click at [72, 28] on link "Columns" at bounding box center [99, 30] width 94 height 11
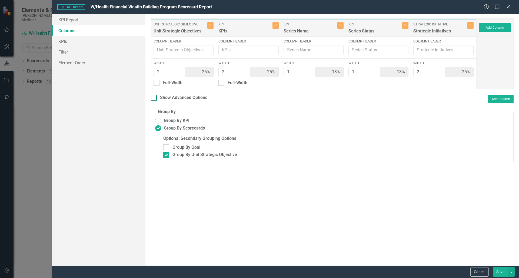
click at [161, 97] on div "Show Advanced Options" at bounding box center [183, 98] width 47 height 6
click at [154, 97] on input "Show Advanced Options" at bounding box center [153, 97] width 4 height 4
checkbox input "true"
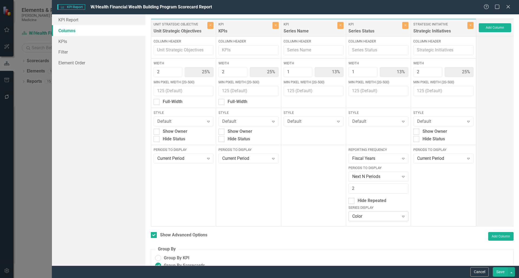
click at [402, 216] on icon at bounding box center [403, 217] width 3 height 2
click at [360, 206] on div "None" at bounding box center [377, 206] width 51 height 6
type input "3"
click at [400, 187] on input "3" at bounding box center [379, 189] width 60 height 10
click at [502, 272] on button "Save" at bounding box center [500, 271] width 15 height 9
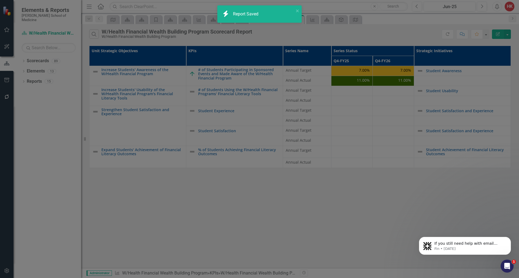
checkbox input "false"
radio input "true"
checkbox input "false"
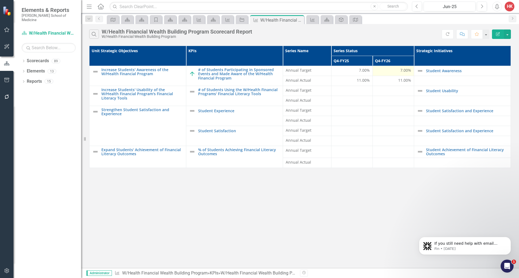
click at [392, 73] on div "7.00%" at bounding box center [394, 71] width 36 height 6
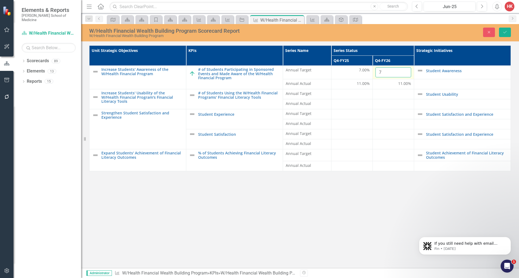
click at [392, 73] on input "7" at bounding box center [394, 72] width 36 height 10
type input "40"
click at [506, 32] on icon "Save" at bounding box center [505, 32] width 5 height 4
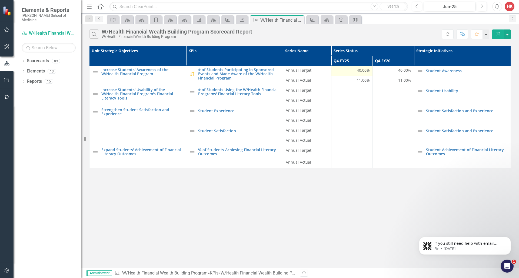
click at [361, 70] on span "40.00%" at bounding box center [363, 70] width 13 height 5
click at [359, 71] on span "40.00%" at bounding box center [363, 70] width 13 height 5
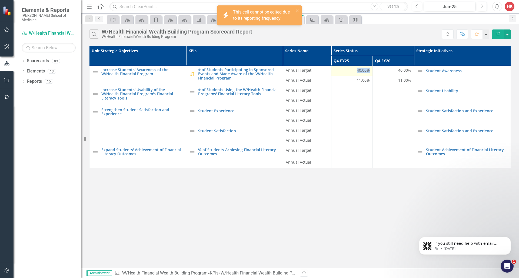
click at [359, 71] on span "40.00%" at bounding box center [363, 70] width 13 height 5
click at [398, 71] on div "40.00%" at bounding box center [394, 70] width 36 height 5
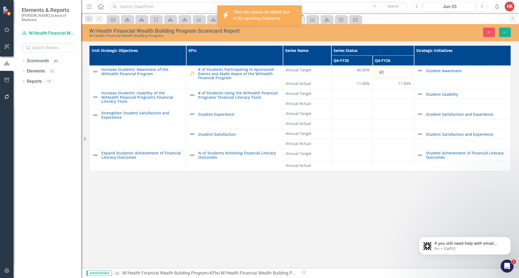
drag, startPoint x: 397, startPoint y: 72, endPoint x: 373, endPoint y: 72, distance: 23.8
click at [373, 72] on td "40" at bounding box center [393, 73] width 41 height 14
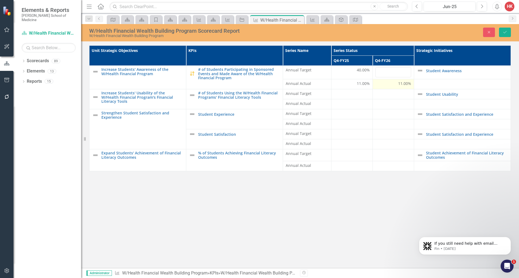
click at [411, 83] on span "11.00%" at bounding box center [404, 83] width 13 height 5
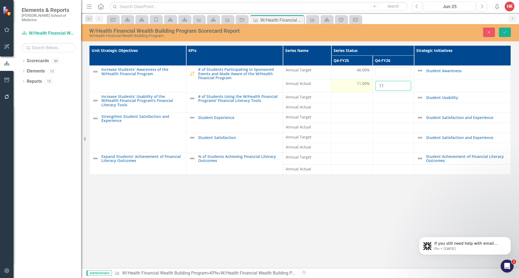
drag, startPoint x: 393, startPoint y: 87, endPoint x: 366, endPoint y: 87, distance: 27.0
click at [366, 87] on tr "Annual Actual 11.00% 11" at bounding box center [301, 86] width 422 height 14
click at [396, 72] on input "number" at bounding box center [394, 72] width 36 height 10
click at [505, 33] on icon "Save" at bounding box center [505, 32] width 5 height 4
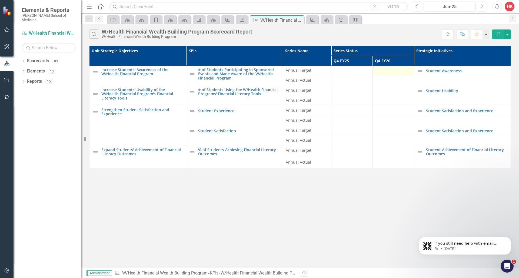
click at [393, 72] on div at bounding box center [394, 71] width 36 height 6
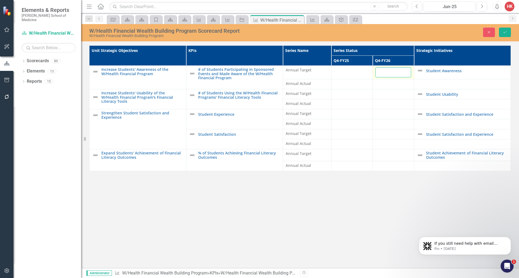
click at [393, 72] on input "number" at bounding box center [394, 72] width 36 height 10
type input "7"
click at [390, 72] on input "7" at bounding box center [394, 72] width 36 height 10
click at [434, 71] on link "Student Awareness" at bounding box center [467, 71] width 82 height 4
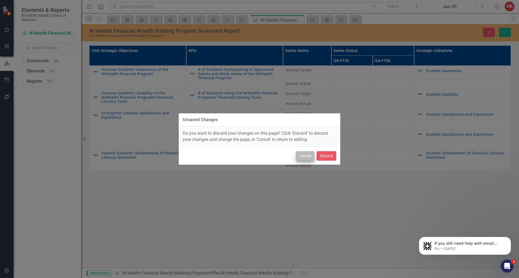
click at [303, 153] on button "Cancel" at bounding box center [305, 155] width 18 height 9
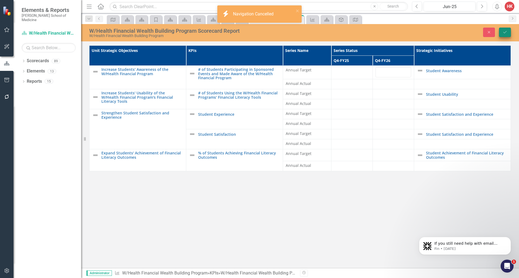
click at [507, 34] on icon "Save" at bounding box center [505, 32] width 5 height 4
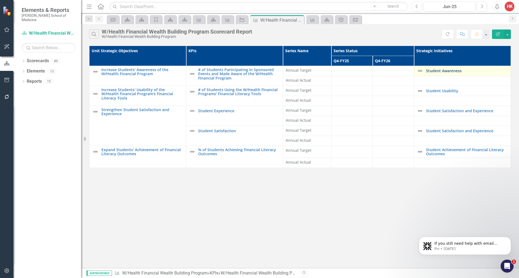
click at [436, 70] on link "Student Awareness" at bounding box center [467, 71] width 82 height 4
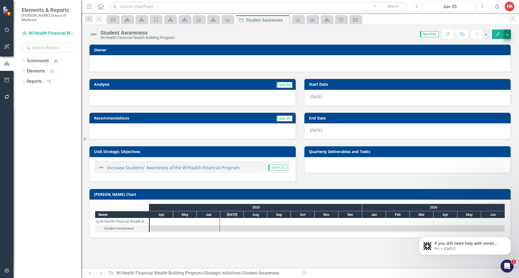
click at [509, 34] on button "button" at bounding box center [507, 33] width 7 height 9
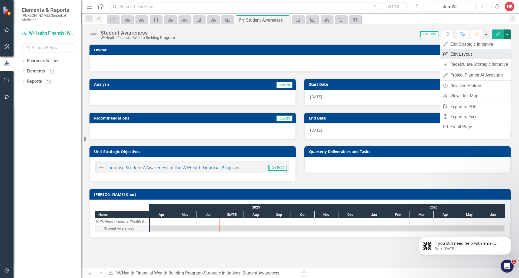
click at [476, 52] on link "Edit Report Edit Layout" at bounding box center [475, 54] width 71 height 10
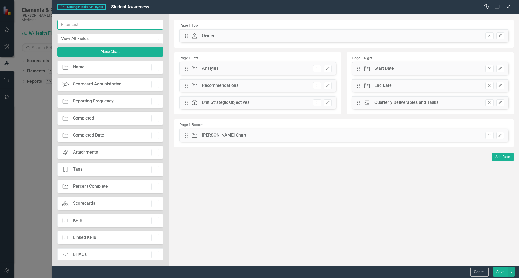
click at [96, 27] on input "text" at bounding box center [110, 25] width 106 height 10
type input "d"
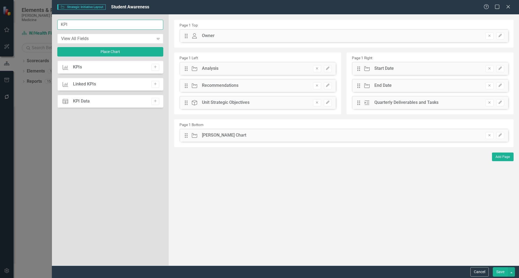
type input "KPI"
click at [72, 68] on div "KPI KPIs" at bounding box center [72, 67] width 20 height 6
drag, startPoint x: 125, startPoint y: 65, endPoint x: 154, endPoint y: 70, distance: 28.8
click at [154, 70] on div "KPI KPIs Add" at bounding box center [110, 67] width 106 height 13
click at [106, 64] on div "KPI KPIs Add" at bounding box center [110, 67] width 106 height 13
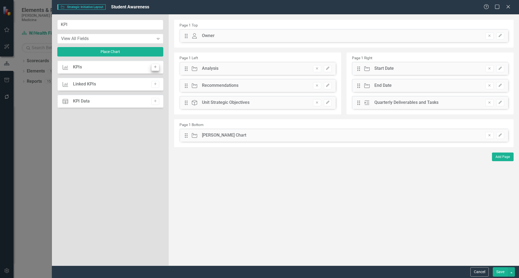
click at [158, 67] on button "Add" at bounding box center [155, 67] width 8 height 7
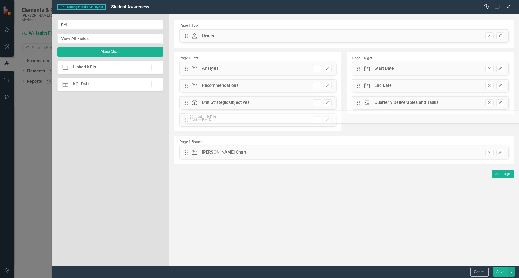
drag, startPoint x: 185, startPoint y: 35, endPoint x: 194, endPoint y: 116, distance: 81.9
click at [503, 274] on button "Save" at bounding box center [500, 271] width 15 height 9
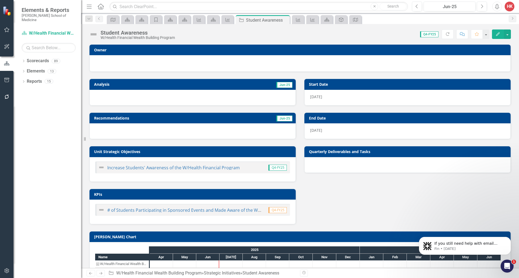
scroll to position [17, 0]
click at [329, 86] on h3 "Start Date" at bounding box center [408, 84] width 199 height 4
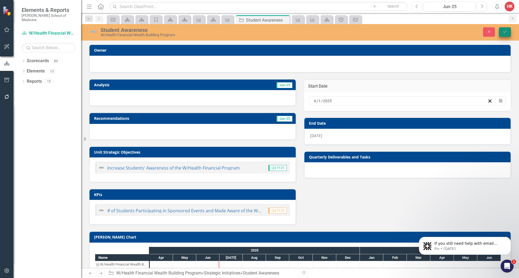
click at [506, 34] on icon "Save" at bounding box center [505, 32] width 5 height 4
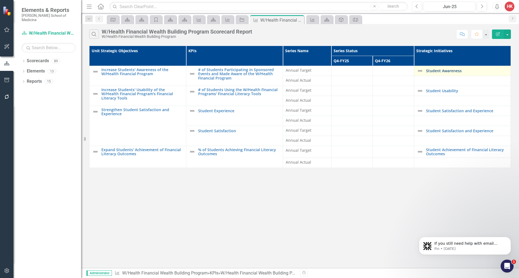
click at [445, 72] on link "Student Awareness" at bounding box center [467, 71] width 82 height 4
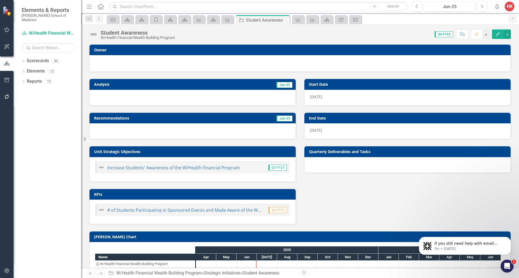
click at [138, 50] on h3 "Owner" at bounding box center [301, 50] width 414 height 4
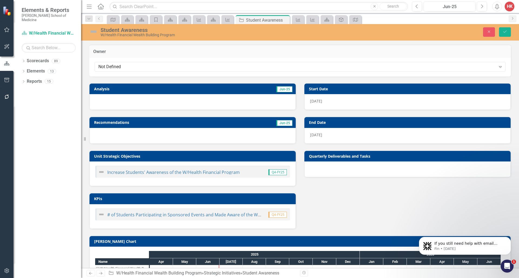
click at [138, 50] on h3 "Owner" at bounding box center [300, 51] width 414 height 5
click at [498, 66] on icon "Expand" at bounding box center [500, 67] width 5 height 4
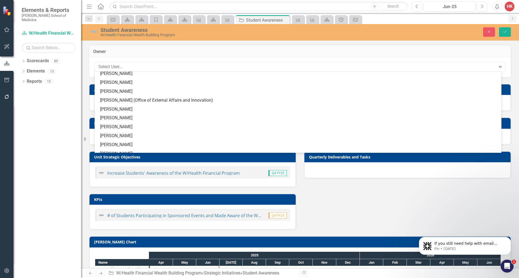
scroll to position [250, 0]
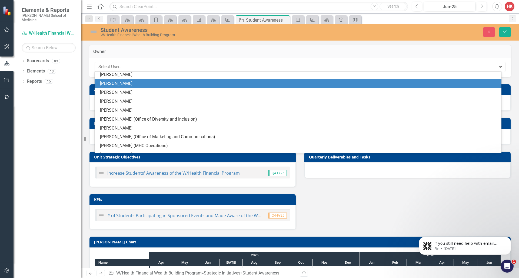
click at [125, 81] on div "[PERSON_NAME]" at bounding box center [299, 84] width 398 height 6
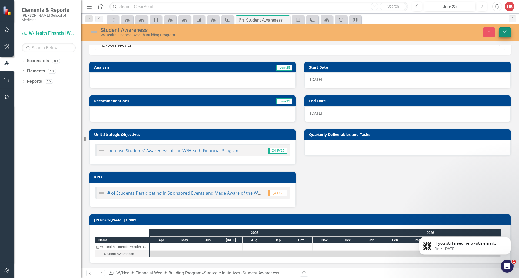
click at [507, 33] on icon "Save" at bounding box center [505, 32] width 5 height 4
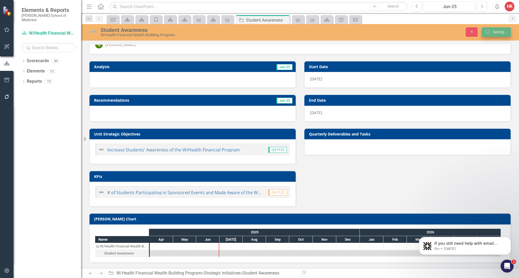
scroll to position [19, 0]
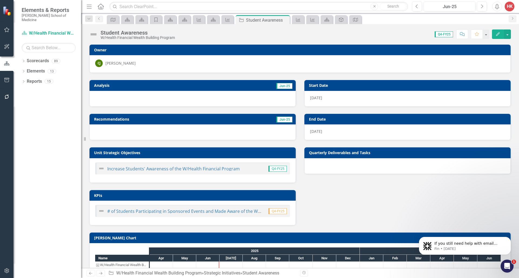
click at [494, 66] on div "[PERSON_NAME] [PERSON_NAME]" at bounding box center [300, 63] width 410 height 8
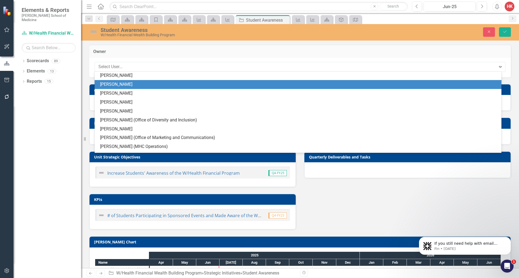
scroll to position [251, 0]
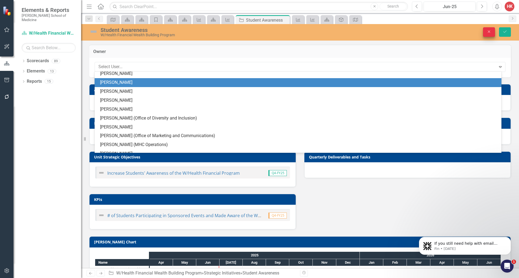
click at [491, 33] on icon "Close" at bounding box center [489, 32] width 5 height 4
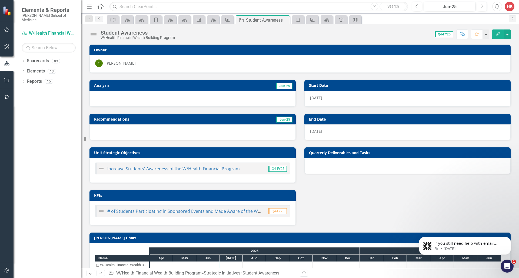
click at [390, 152] on h3 "Quarterly Deliverables and Tasks" at bounding box center [408, 153] width 199 height 4
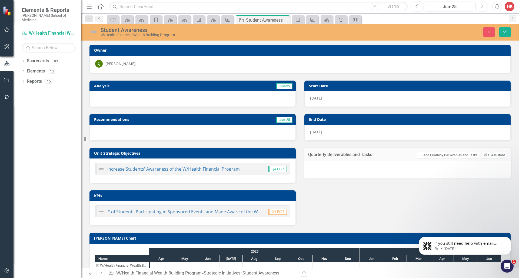
click at [391, 152] on td "Add Add Quarterly Deliverables and Tasks ClearPoint AI AI Assistant" at bounding box center [449, 155] width 116 height 7
click at [423, 156] on button "Add Add Quarterly Deliverables and Tasks" at bounding box center [448, 155] width 62 height 7
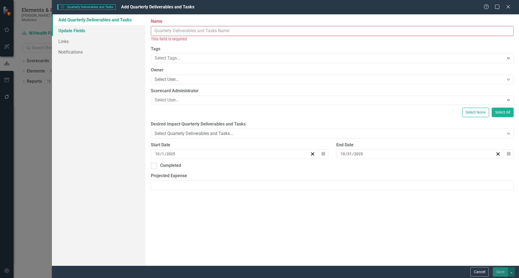
click at [72, 30] on link "Update Fields" at bounding box center [99, 30] width 94 height 11
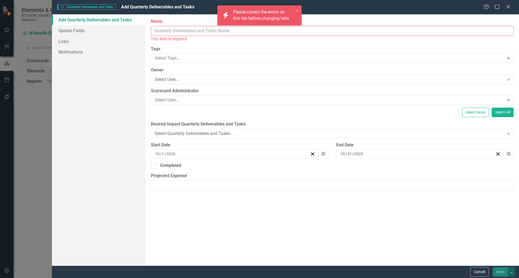
click at [178, 30] on input "Name" at bounding box center [332, 31] width 363 height 10
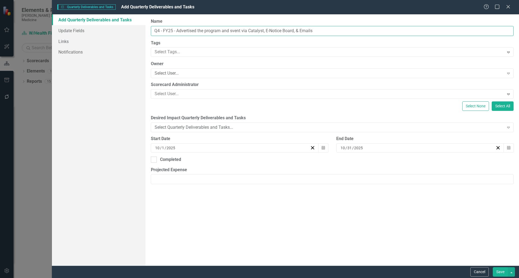
click at [233, 31] on input "Q4 - FY25 - Advertised the program and svent via Catalyst, E-Notice Board, & Em…" at bounding box center [332, 31] width 363 height 10
click at [324, 146] on icon "Calendar" at bounding box center [323, 148] width 3 height 4
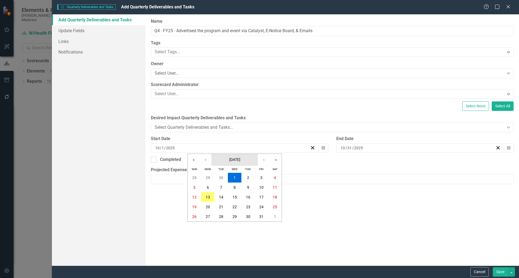
click at [229, 160] on span "[DATE]" at bounding box center [234, 159] width 11 height 4
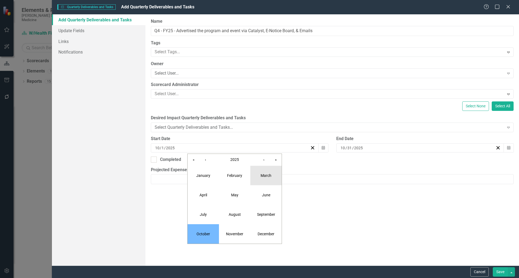
click at [266, 181] on button "March" at bounding box center [265, 175] width 31 height 19
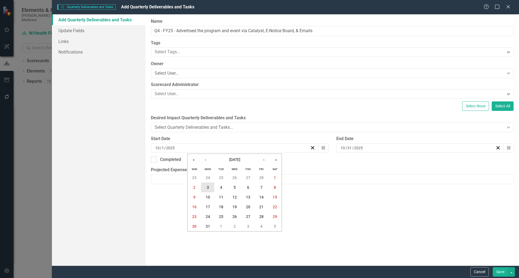
click at [210, 186] on button "3" at bounding box center [208, 188] width 14 height 10
click at [511, 146] on button "Calendar" at bounding box center [509, 147] width 10 height 9
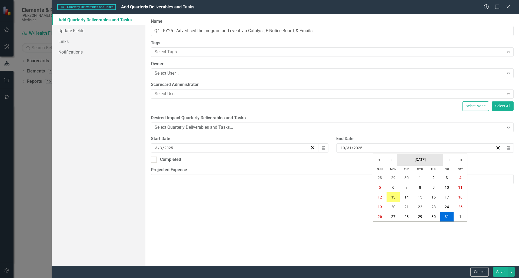
click at [416, 158] on span "[DATE]" at bounding box center [420, 159] width 11 height 4
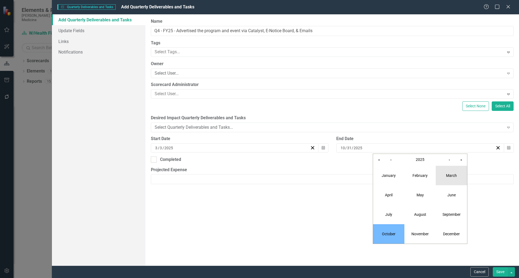
click at [452, 175] on abbr "March" at bounding box center [451, 175] width 11 height 4
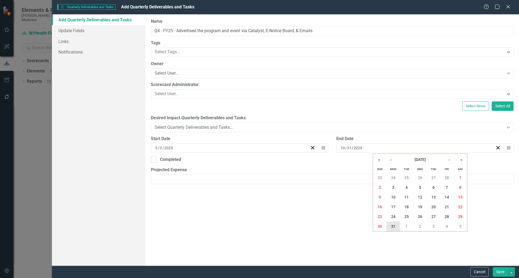
click at [395, 228] on abbr "31" at bounding box center [393, 226] width 4 height 4
drag, startPoint x: 161, startPoint y: 30, endPoint x: 157, endPoint y: 29, distance: 3.6
click at [157, 29] on input "Q4 - FY25 - Advertised the program and event via Catalyst, E-Notice Board, & Em…" at bounding box center [332, 31] width 363 height 10
click at [173, 30] on input "Q3 - FY25 - Advertised the program and event via Catalyst, E-Notice Board, & Em…" at bounding box center [332, 31] width 363 height 10
click at [179, 30] on input "Q3 - FY25: - Advertised the program and event via Catalyst, E-Notice Board, & E…" at bounding box center [332, 31] width 363 height 10
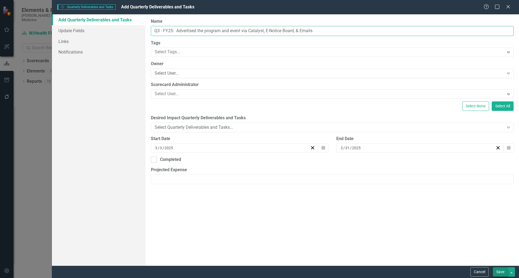
type input "Q3 - FY25: Advertised the program and event via Catalyst, E-Notice Board, & Ema…"
click at [501, 273] on button "Save" at bounding box center [500, 271] width 15 height 9
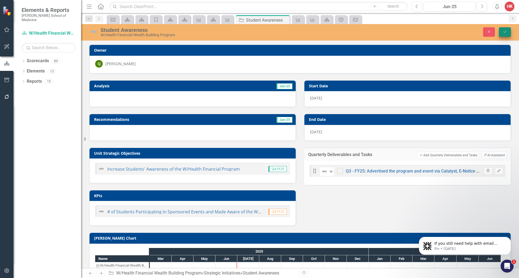
click at [508, 33] on button "Save" at bounding box center [505, 31] width 12 height 9
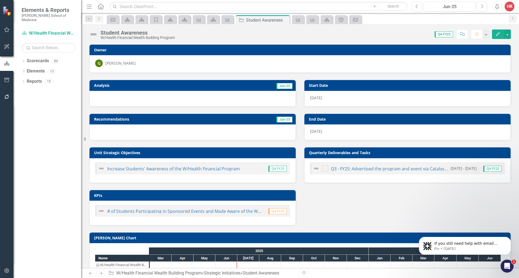
click at [410, 153] on h3 "Quarterly Deliverables and Tasks" at bounding box center [408, 153] width 199 height 4
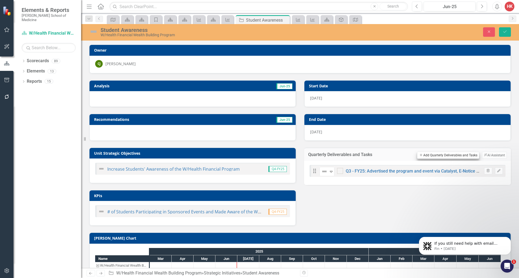
click at [440, 155] on button "Add Add Quarterly Deliverables and Tasks" at bounding box center [448, 155] width 62 height 7
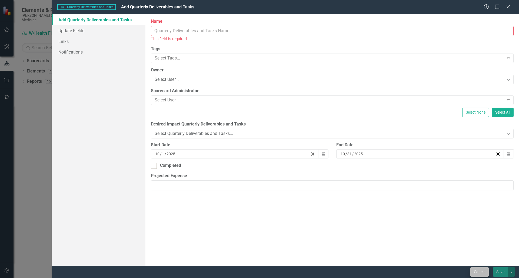
click at [485, 271] on button "Cancel" at bounding box center [480, 271] width 18 height 9
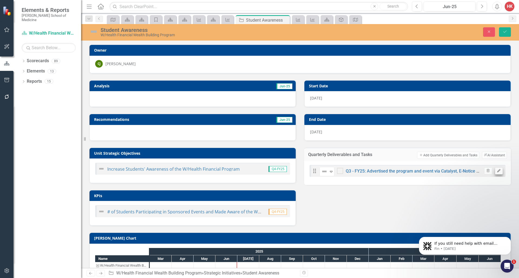
click at [497, 171] on icon "Edit" at bounding box center [499, 170] width 4 height 3
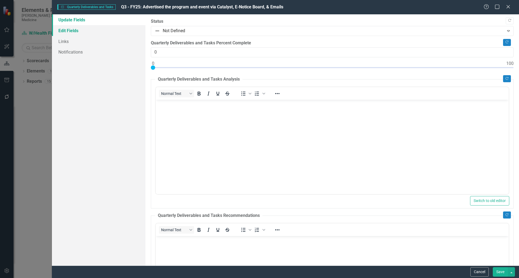
scroll to position [0, 0]
click at [70, 31] on link "Edit Fields" at bounding box center [99, 30] width 94 height 11
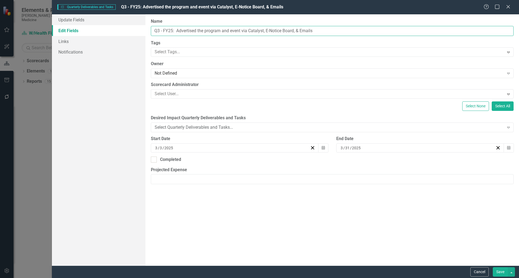
click at [177, 30] on input "Q3 - FY25: Advertised the program and event via Catalyst, E-Notice Board, & Ema…" at bounding box center [332, 31] width 363 height 10
drag, startPoint x: 270, startPoint y: 31, endPoint x: 249, endPoint y: 30, distance: 20.3
click at [249, 30] on input "Q3 - FY25: Worked with MARCOMM to advertise Advertised the program and event vi…" at bounding box center [332, 31] width 363 height 10
click at [282, 31] on input "Q3 - FY25: Worked with [PERSON_NAME] to advertise the program and event via Cat…" at bounding box center [332, 31] width 363 height 10
click at [224, 30] on input "Q3 - FY25: Worked with [PERSON_NAME] to advertise the program and April event v…" at bounding box center [332, 31] width 363 height 10
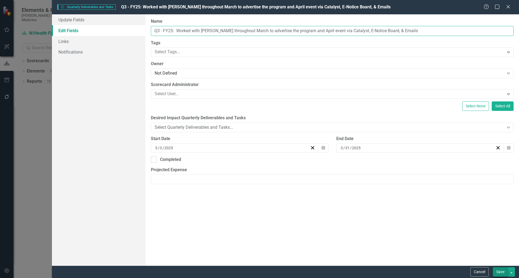
type input "Q3 - FY25: Worked with [PERSON_NAME] throughout March to advertise the program …"
click at [501, 273] on button "Save" at bounding box center [500, 271] width 15 height 9
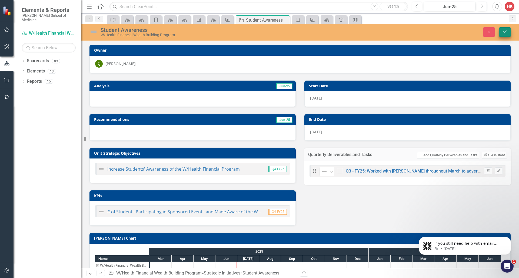
click at [508, 31] on button "Save" at bounding box center [505, 31] width 12 height 9
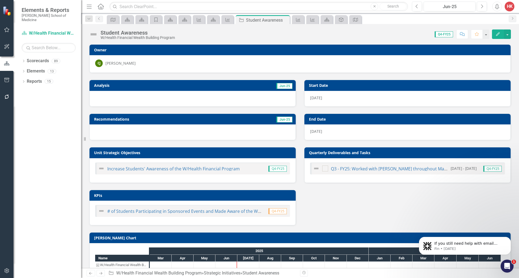
click at [444, 154] on h3 "Quarterly Deliverables and Tasks" at bounding box center [408, 153] width 199 height 4
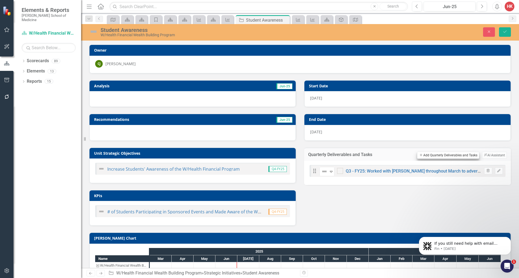
click at [442, 157] on button "Add Add Quarterly Deliverables and Tasks" at bounding box center [448, 155] width 62 height 7
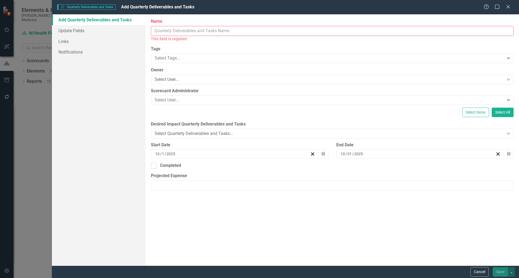
click at [160, 31] on input "Name" at bounding box center [332, 31] width 363 height 10
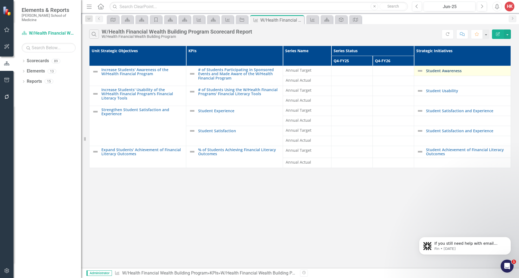
click at [457, 72] on link "Student Awareness" at bounding box center [467, 71] width 82 height 4
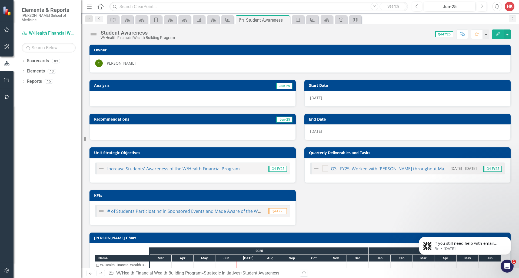
click at [416, 152] on h3 "Quarterly Deliverables and Tasks" at bounding box center [408, 153] width 199 height 4
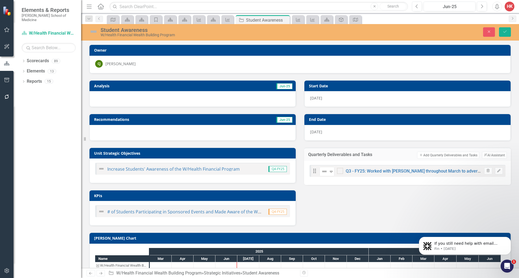
click at [417, 152] on button "Add Add Quarterly Deliverables and Tasks" at bounding box center [448, 155] width 62 height 7
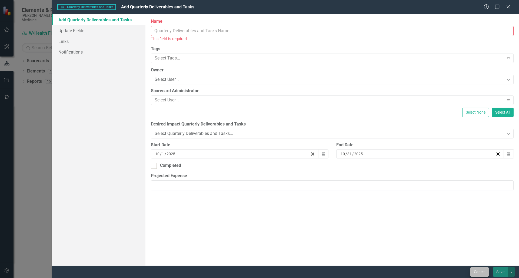
click at [478, 273] on button "Cancel" at bounding box center [480, 271] width 18 height 9
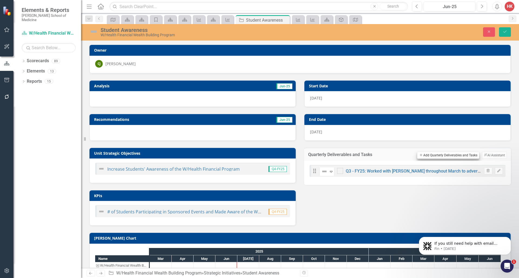
click at [426, 156] on button "Add Add Quarterly Deliverables and Tasks" at bounding box center [448, 155] width 62 height 7
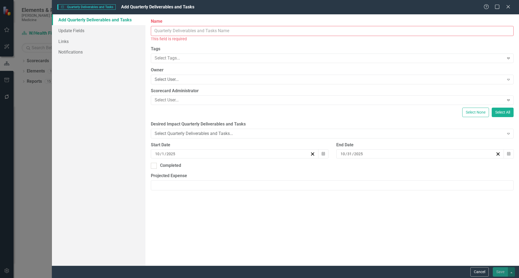
click at [157, 29] on input "Name" at bounding box center [332, 31] width 363 height 10
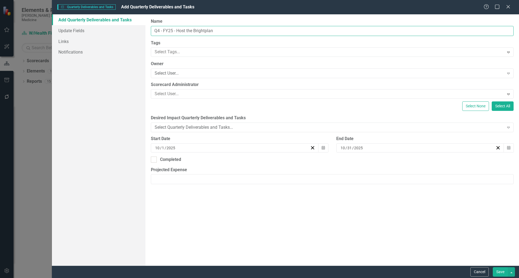
click at [185, 31] on input "Q4 - FY25 - Host the Brightplan" at bounding box center [332, 31] width 363 height 10
click at [228, 31] on input "Q4 - FY25 - Hosted the Brightplan" at bounding box center [332, 31] width 363 height 10
click at [220, 31] on input "Q4 - FY25 - Hosted the Brightplan Financial" at bounding box center [332, 31] width 363 height 10
click at [220, 30] on input "Q4 - FY25 - Hosted the Brightplan Program Kick-Off Financial" at bounding box center [332, 31] width 363 height 10
click at [199, 31] on input "Q4 - FY25 - Hosted the Brightplan Program Kick-Off Financial" at bounding box center [332, 31] width 363 height 10
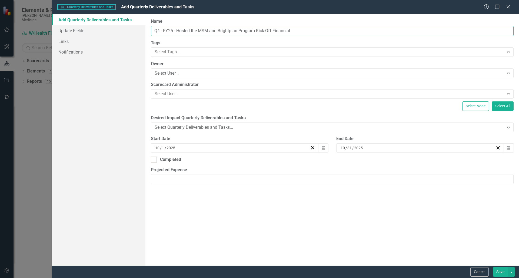
drag, startPoint x: 240, startPoint y: 30, endPoint x: 303, endPoint y: 32, distance: 63.6
click at [303, 32] on input "Q4 - FY25 - Hosted the MSM and Brightplan Program Kick-Off Financial" at bounding box center [332, 31] width 363 height 10
type input "Q4 - FY25 - Hosted the MSM and Brightplan Kick-Off to Annnounce the Partnership…"
click at [324, 146] on icon "button" at bounding box center [323, 148] width 3 height 4
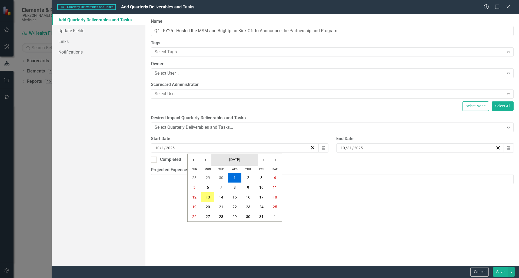
click at [232, 160] on span "[DATE]" at bounding box center [234, 159] width 11 height 4
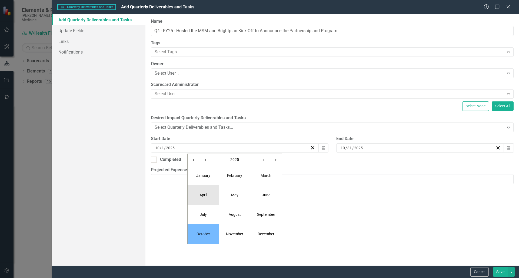
click at [210, 193] on button "April" at bounding box center [203, 194] width 31 height 19
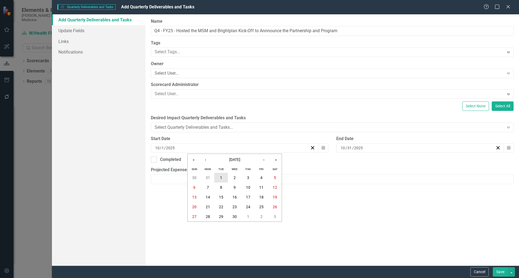
click at [222, 178] on abbr "1" at bounding box center [221, 178] width 2 height 4
click at [511, 147] on button "Calendar" at bounding box center [509, 147] width 10 height 9
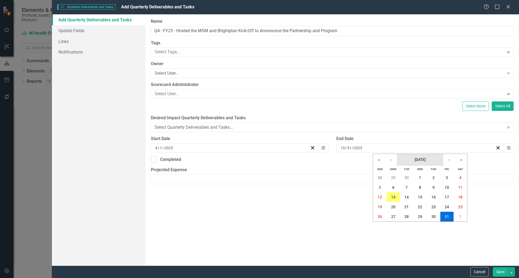
click at [423, 158] on span "[DATE]" at bounding box center [420, 159] width 11 height 4
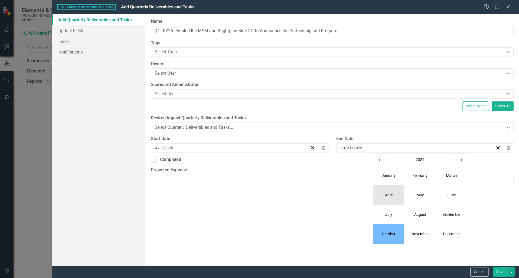
click at [396, 199] on button "April" at bounding box center [388, 194] width 31 height 19
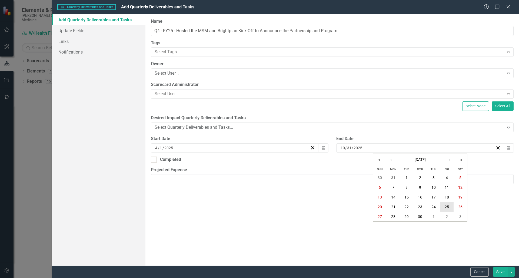
click at [449, 208] on abbr "25" at bounding box center [447, 207] width 4 height 4
click at [322, 146] on icon "button" at bounding box center [323, 148] width 3 height 4
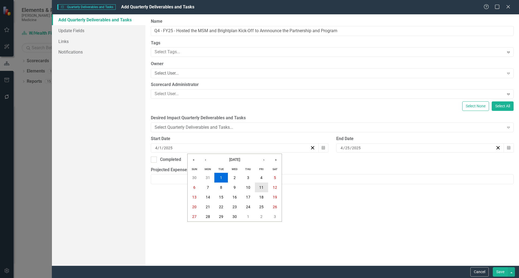
click at [261, 188] on abbr "11" at bounding box center [261, 187] width 4 height 4
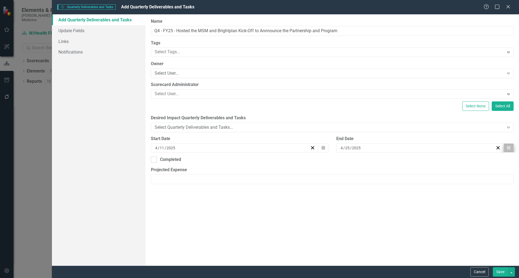
click at [510, 146] on icon "button" at bounding box center [508, 148] width 3 height 4
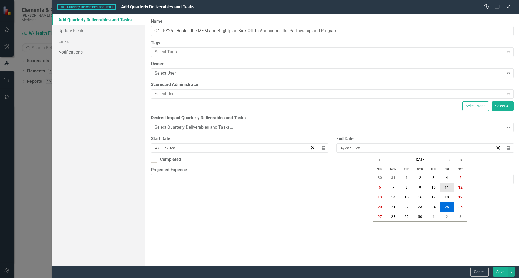
click at [448, 188] on abbr "11" at bounding box center [447, 187] width 4 height 4
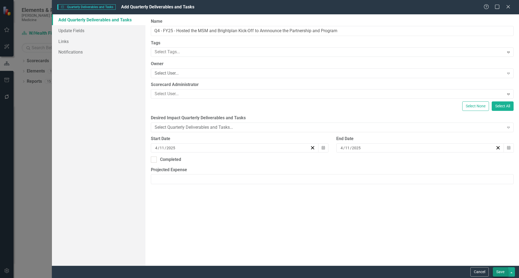
click at [504, 271] on button "Save" at bounding box center [500, 271] width 15 height 9
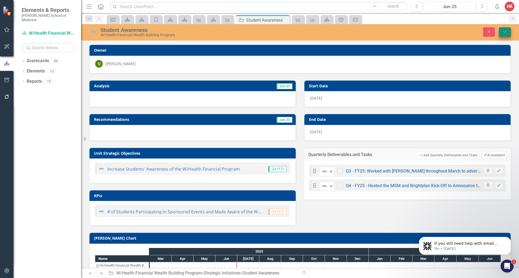
click at [509, 34] on button "Save" at bounding box center [505, 31] width 12 height 9
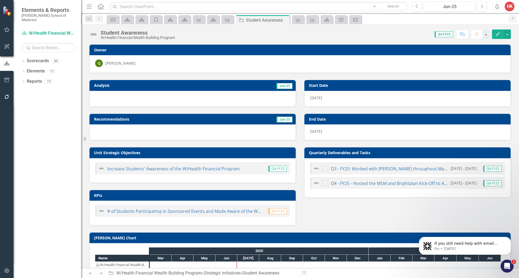
click at [423, 154] on h3 "Quarterly Deliverables and Tasks" at bounding box center [408, 153] width 199 height 4
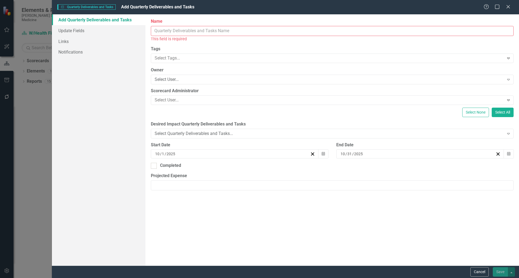
click at [207, 27] on input "Name" at bounding box center [332, 31] width 363 height 10
type input "W"
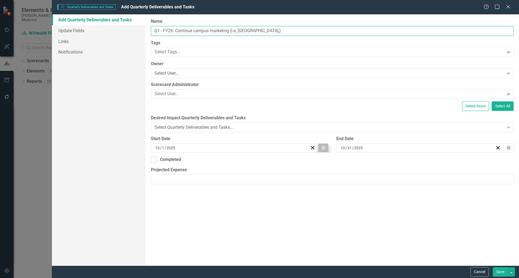
type input "Q1 - FY26: Continue campus marketing (i.e, [GEOGRAPHIC_DATA],)"
click at [324, 147] on icon "button" at bounding box center [323, 148] width 3 height 4
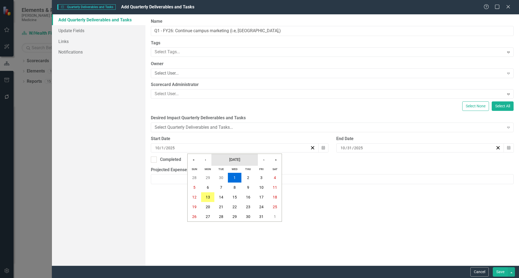
click at [233, 162] on button "[DATE]" at bounding box center [234, 160] width 47 height 12
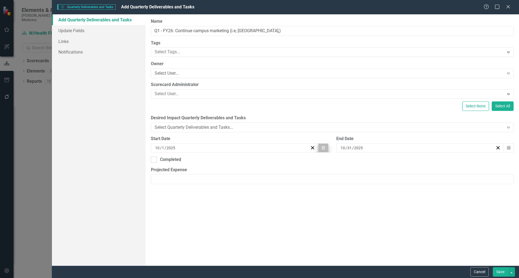
click at [324, 146] on icon "Calendar" at bounding box center [323, 148] width 3 height 4
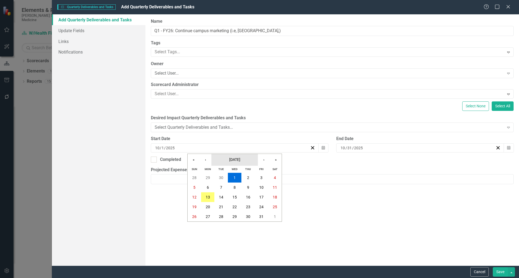
click at [236, 161] on span "[DATE]" at bounding box center [234, 159] width 11 height 4
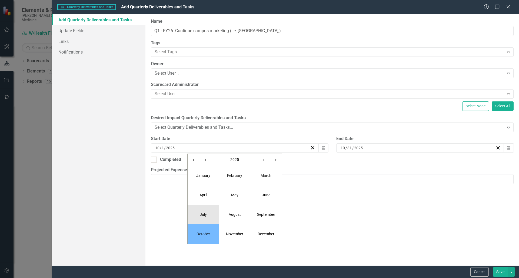
click at [203, 215] on abbr "July" at bounding box center [203, 214] width 7 height 4
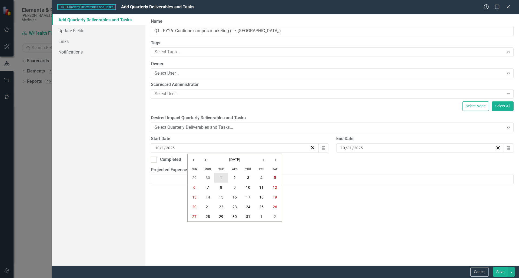
click at [218, 179] on button "1" at bounding box center [221, 178] width 14 height 10
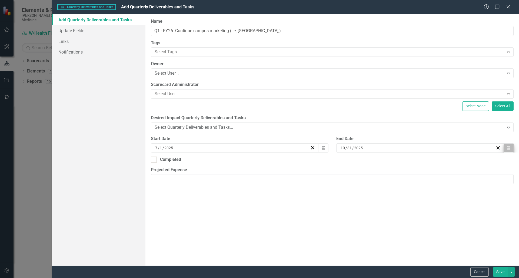
click at [511, 146] on button "Calendar" at bounding box center [509, 147] width 10 height 9
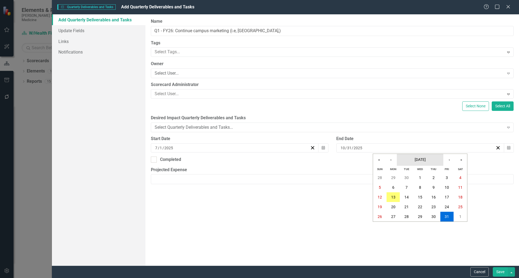
click at [423, 159] on span "[DATE]" at bounding box center [420, 159] width 11 height 4
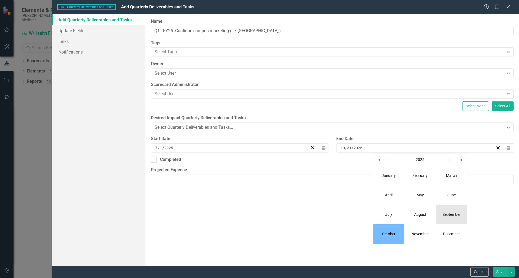
click at [449, 215] on abbr "September" at bounding box center [452, 214] width 18 height 4
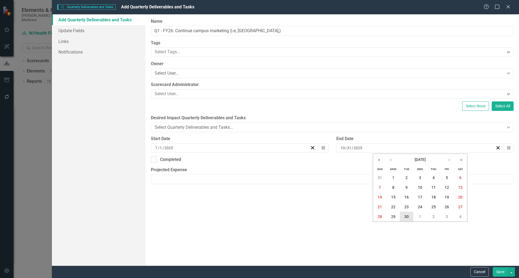
click at [409, 217] on abbr "30" at bounding box center [407, 216] width 4 height 4
click at [498, 274] on button "Save" at bounding box center [500, 271] width 15 height 9
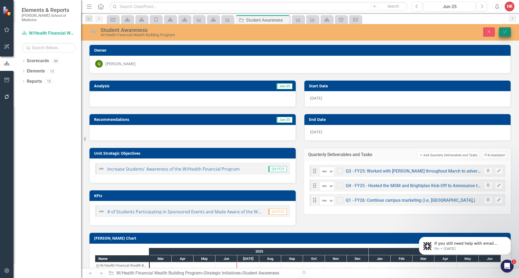
click at [506, 32] on icon "Save" at bounding box center [505, 32] width 5 height 4
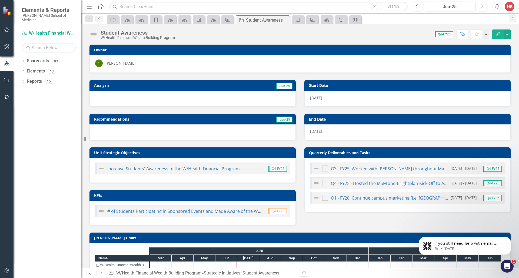
click at [447, 151] on h3 "Quarterly Deliverables and Tasks" at bounding box center [408, 153] width 199 height 4
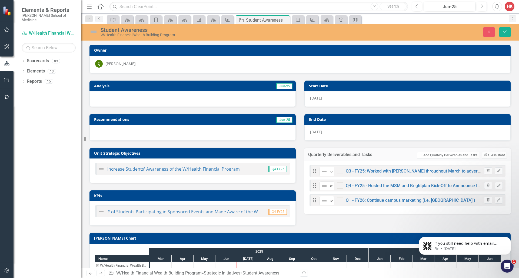
click at [447, 151] on div "Quarterly Deliverables and Tasks Add Add Quarterly Deliverables and Tasks Clear…" at bounding box center [407, 154] width 207 height 13
click at [443, 154] on button "Add Add Quarterly Deliverables and Tasks" at bounding box center [448, 155] width 62 height 7
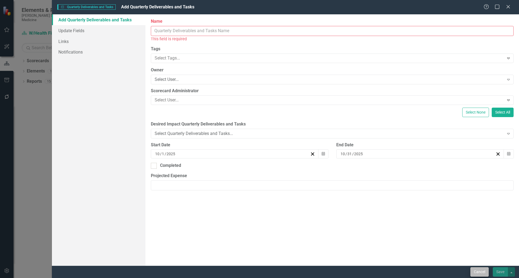
drag, startPoint x: 49, startPoint y: 19, endPoint x: 475, endPoint y: 271, distance: 494.5
click at [475, 271] on button "Cancel" at bounding box center [480, 271] width 18 height 9
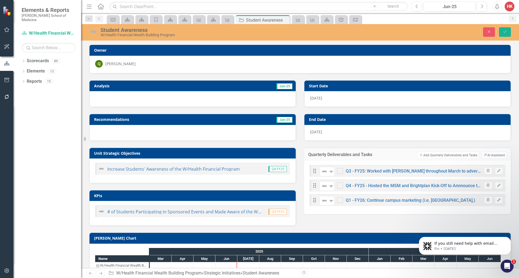
scroll to position [1, 0]
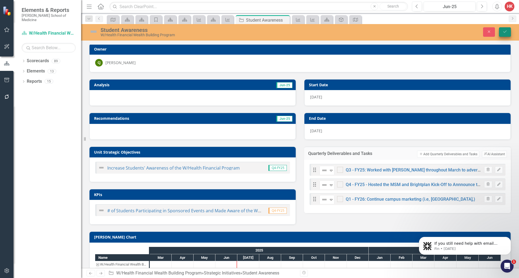
click at [506, 33] on icon "Save" at bounding box center [505, 32] width 5 height 4
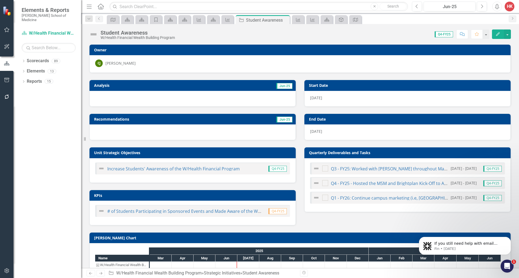
click at [437, 150] on td "Quarterly Deliverables and Tasks" at bounding box center [408, 153] width 199 height 8
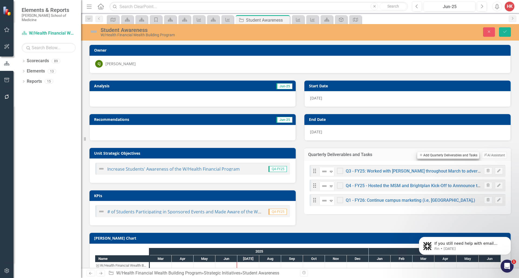
click at [430, 155] on button "Add Add Quarterly Deliverables and Tasks" at bounding box center [448, 155] width 62 height 7
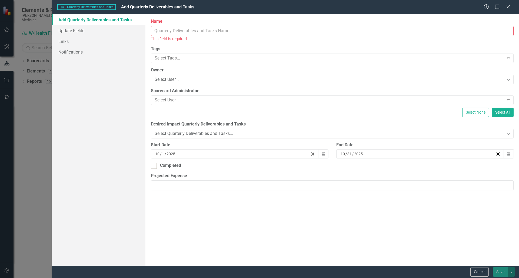
click at [183, 32] on input "Name" at bounding box center [332, 31] width 363 height 10
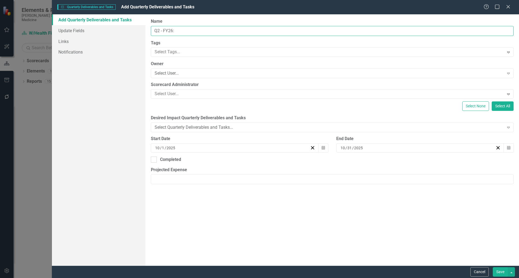
paste input "Average 40 monthly/120 quarterly enrollments"
type input "Q2 - FY26: Average 40 monthly/120 quarterly enrollments"
click at [324, 147] on icon "Calendar" at bounding box center [323, 148] width 3 height 4
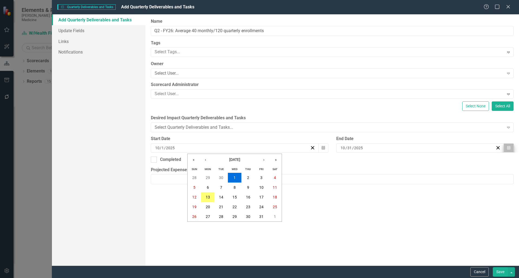
click at [508, 146] on icon "Calendar" at bounding box center [508, 148] width 3 height 4
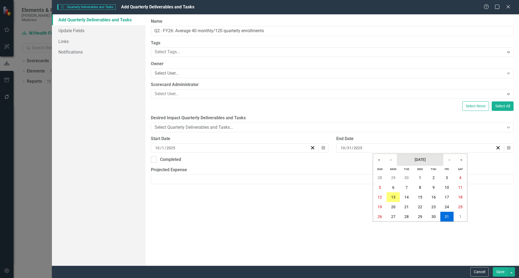
click at [423, 158] on span "[DATE]" at bounding box center [420, 159] width 11 height 4
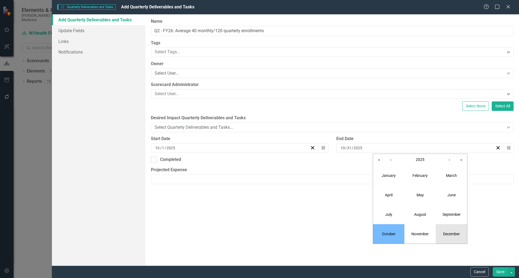
click at [455, 229] on button "December" at bounding box center [451, 233] width 31 height 19
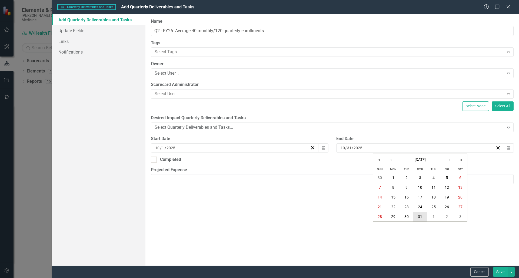
click at [420, 218] on abbr "31" at bounding box center [420, 216] width 4 height 4
click at [505, 273] on button "Save" at bounding box center [500, 271] width 15 height 9
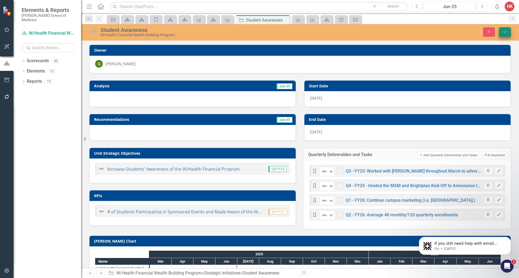
click at [506, 33] on icon "Save" at bounding box center [505, 32] width 5 height 4
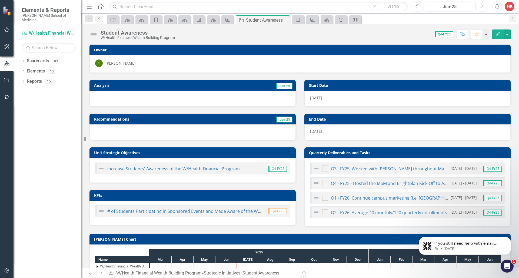
click at [428, 154] on h3 "Quarterly Deliverables and Tasks" at bounding box center [408, 153] width 199 height 4
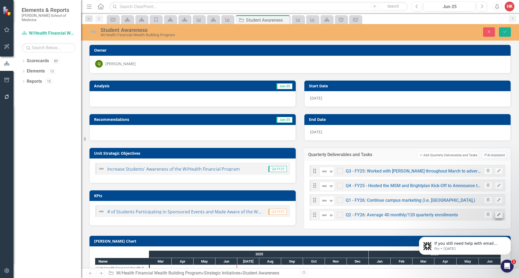
click at [497, 214] on icon "button" at bounding box center [498, 214] width 3 height 3
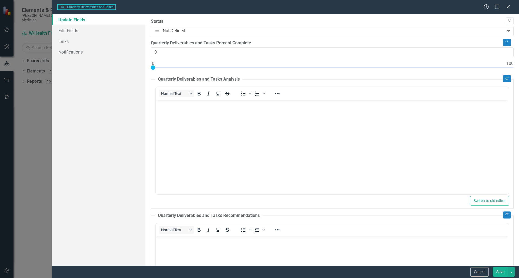
scroll to position [0, 0]
click at [74, 30] on link "Edit Fields" at bounding box center [99, 30] width 94 height 11
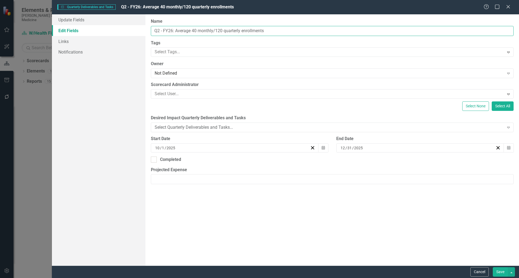
drag, startPoint x: 271, startPoint y: 31, endPoint x: 175, endPoint y: 29, distance: 96.0
click at [175, 29] on input "Q2 - FY26: Average 40 monthly/120 quarterly enrollments" at bounding box center [332, 31] width 363 height 10
type input "Q2 - FY26: Deliverables &/or Task"
click at [501, 271] on button "Save" at bounding box center [500, 271] width 15 height 9
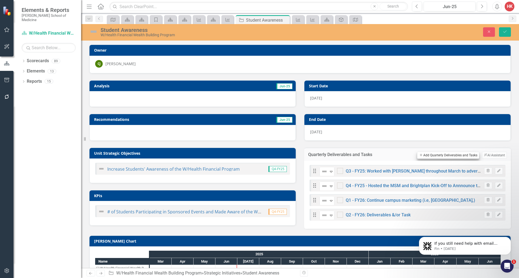
click at [431, 155] on button "Add Add Quarterly Deliverables and Tasks" at bounding box center [448, 155] width 62 height 7
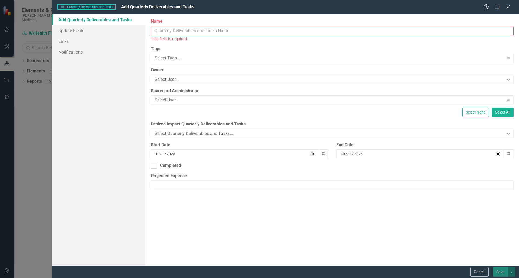
click at [163, 31] on input "Name" at bounding box center [332, 31] width 363 height 10
paste input "Average 40 monthly/120 quarterly enrollments"
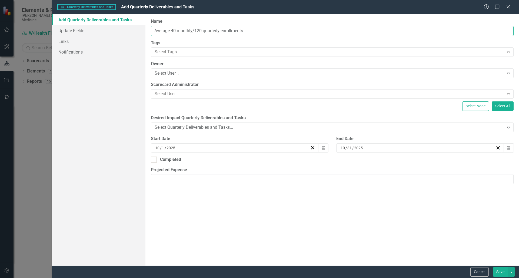
click at [156, 30] on input "Average 40 monthly/120 quarterly enrollments" at bounding box center [332, 31] width 363 height 10
type input "1. Average 40 monthly/120 quarterly enrollments"
click at [508, 147] on icon "button" at bounding box center [508, 148] width 3 height 4
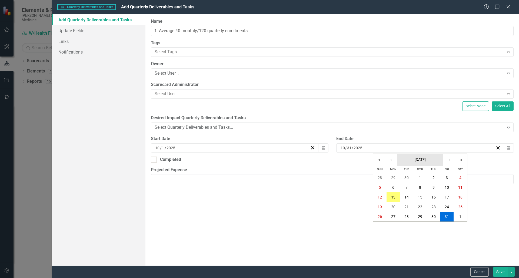
click at [426, 160] on span "[DATE]" at bounding box center [420, 159] width 11 height 4
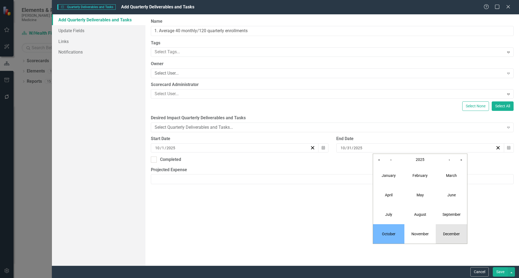
click at [451, 233] on abbr "December" at bounding box center [451, 234] width 17 height 4
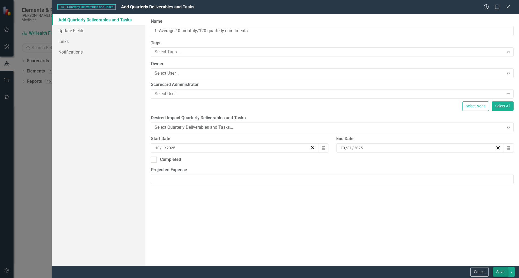
click at [501, 274] on button "Save" at bounding box center [500, 271] width 15 height 9
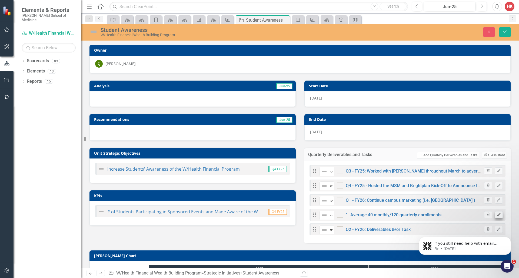
click at [497, 214] on icon "button" at bounding box center [498, 214] width 3 height 3
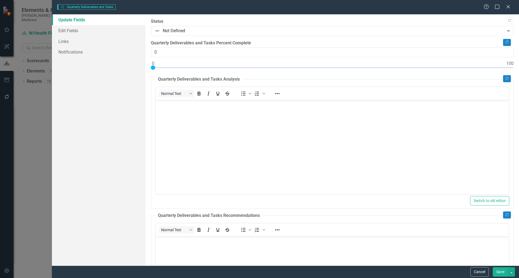
scroll to position [1, 0]
click at [70, 31] on link "Edit Fields" at bounding box center [99, 30] width 94 height 11
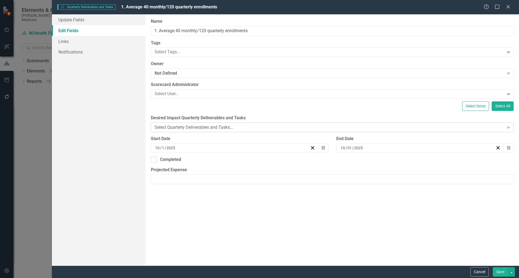
click at [507, 127] on icon "Expand" at bounding box center [508, 127] width 5 height 4
click at [496, 271] on button "Save" at bounding box center [500, 271] width 15 height 9
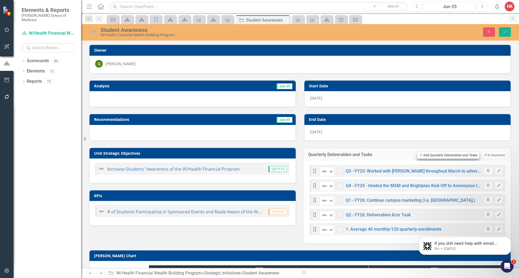
click at [445, 155] on button "Add Add Quarterly Deliverables and Tasks" at bounding box center [448, 155] width 62 height 7
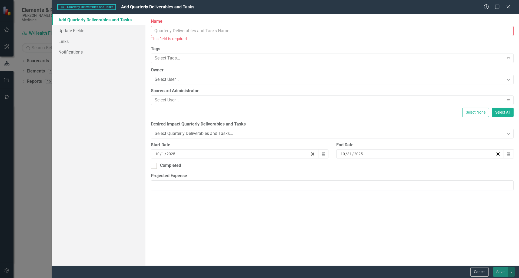
click at [173, 30] on input "Name" at bounding box center [332, 31] width 363 height 10
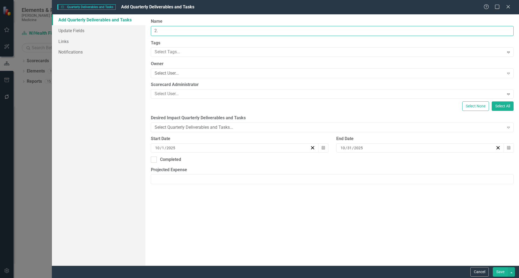
paste input "Continue focus on tool of the month campaign"
type input "2. Continue focus on tool of the month campaign"
click at [509, 125] on icon "Expand" at bounding box center [508, 127] width 5 height 4
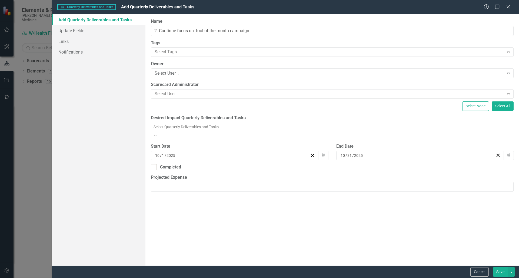
click at [507, 146] on icon "button" at bounding box center [508, 148] width 3 height 4
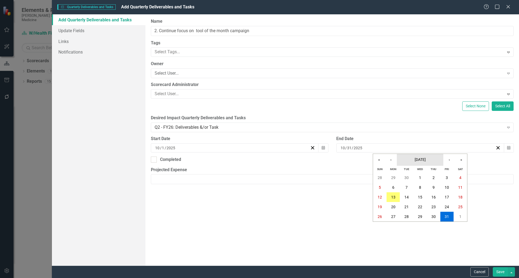
click at [416, 159] on span "[DATE]" at bounding box center [420, 159] width 11 height 4
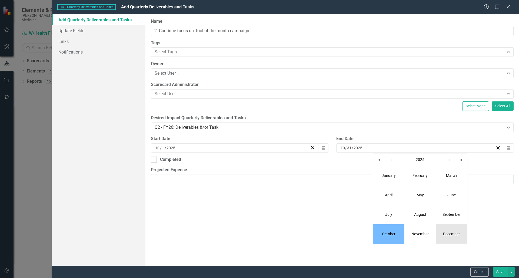
click at [448, 235] on abbr "December" at bounding box center [451, 234] width 17 height 4
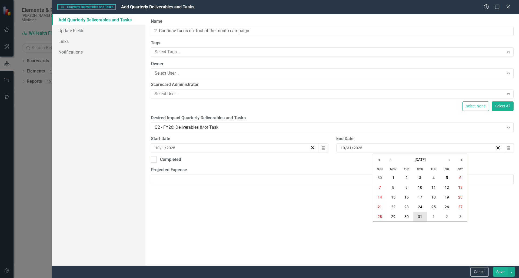
click at [419, 218] on abbr "31" at bounding box center [420, 216] width 4 height 4
click at [503, 273] on button "Save" at bounding box center [500, 271] width 15 height 9
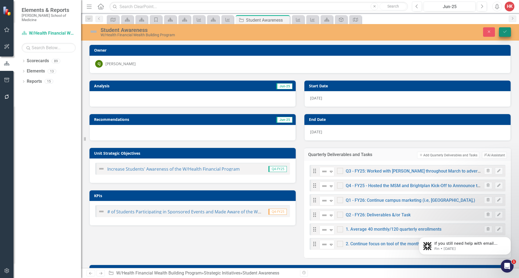
click at [506, 32] on icon "Save" at bounding box center [505, 32] width 5 height 4
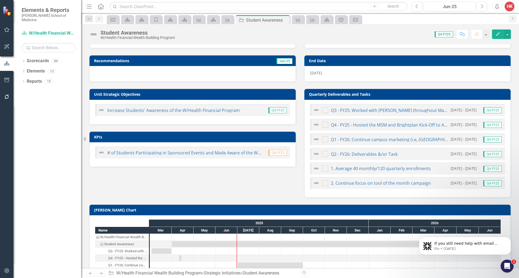
scroll to position [59, 0]
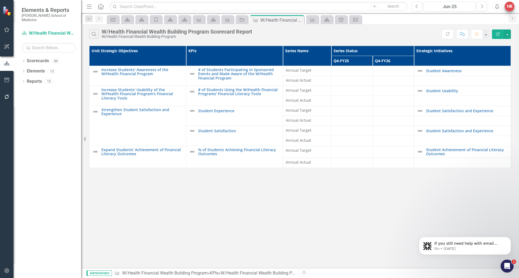
click at [510, 9] on div "HK" at bounding box center [510, 7] width 10 height 10
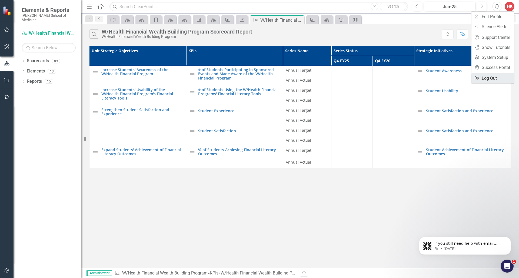
click at [484, 76] on link "Logout Log Out" at bounding box center [493, 78] width 43 height 10
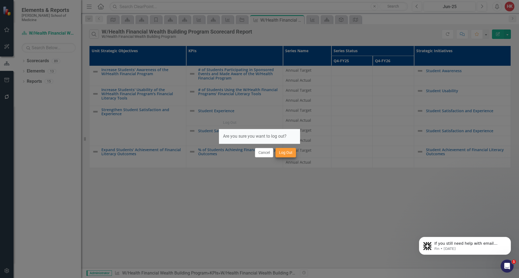
click at [282, 154] on button "Log Out" at bounding box center [286, 152] width 21 height 9
